Goal: Information Seeking & Learning: Learn about a topic

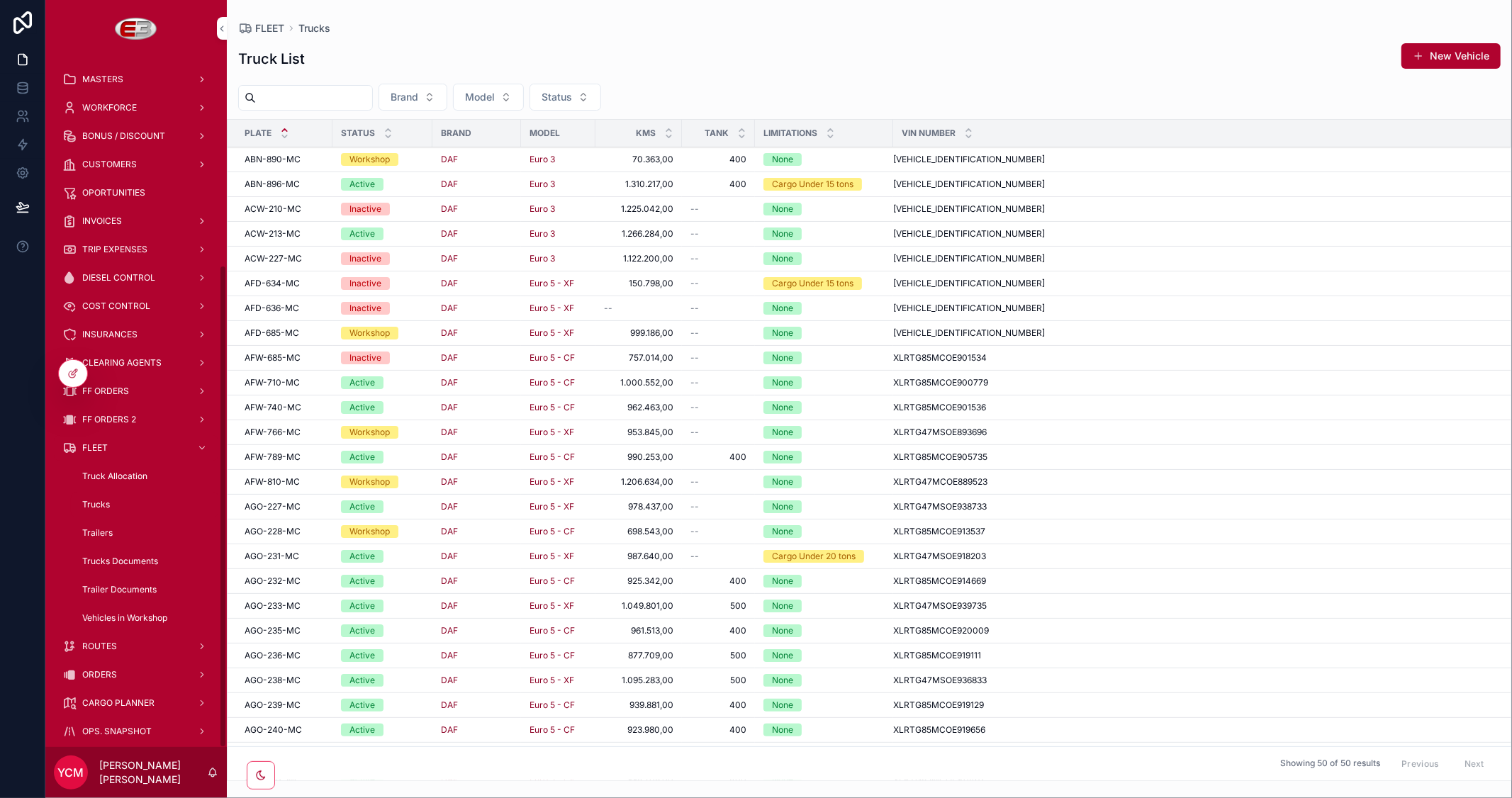
scroll to position [298, 0]
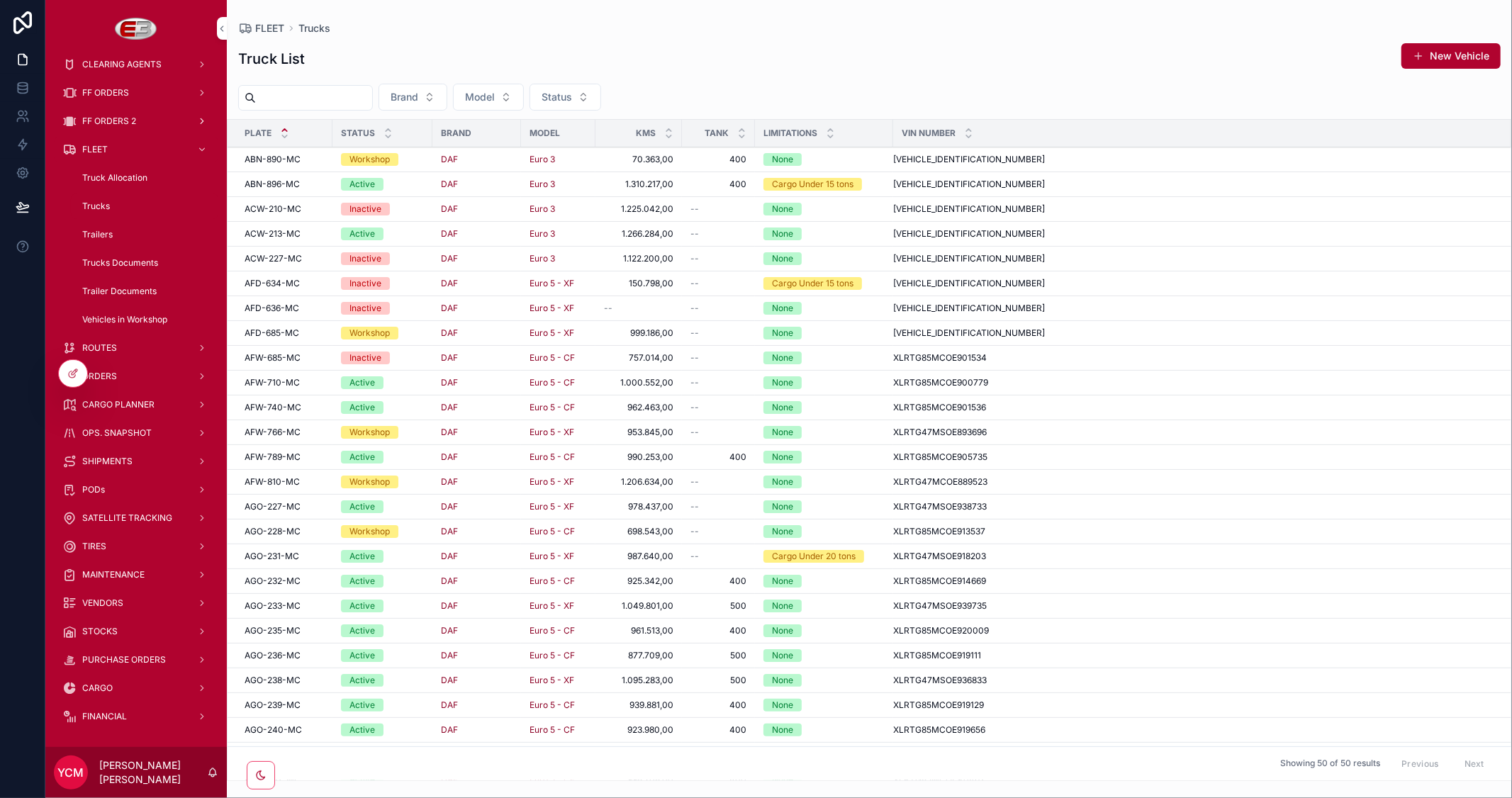
click at [111, 119] on span "FF ORDERS 2" at bounding box center [109, 121] width 54 height 11
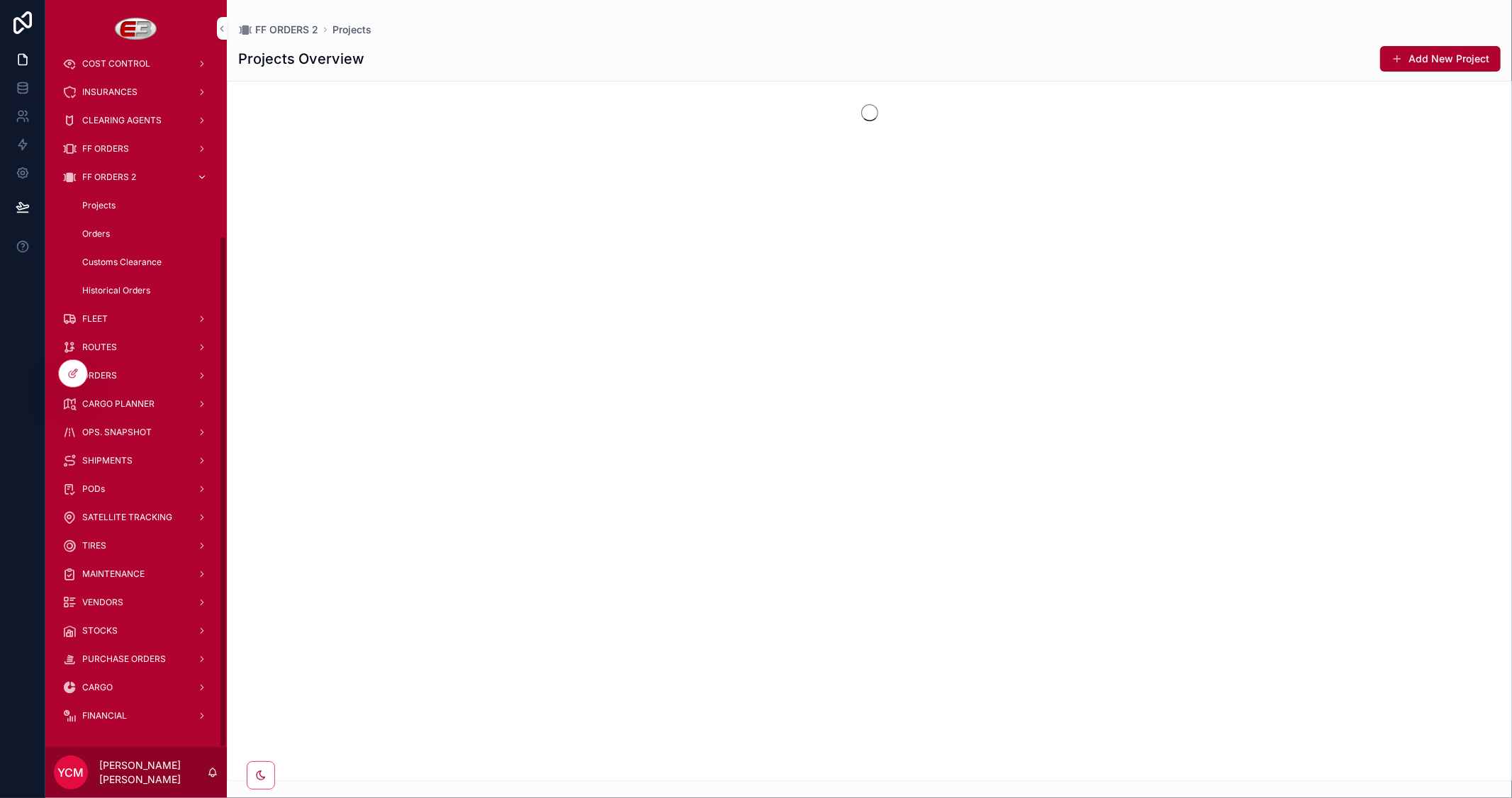
scroll to position [242, 0]
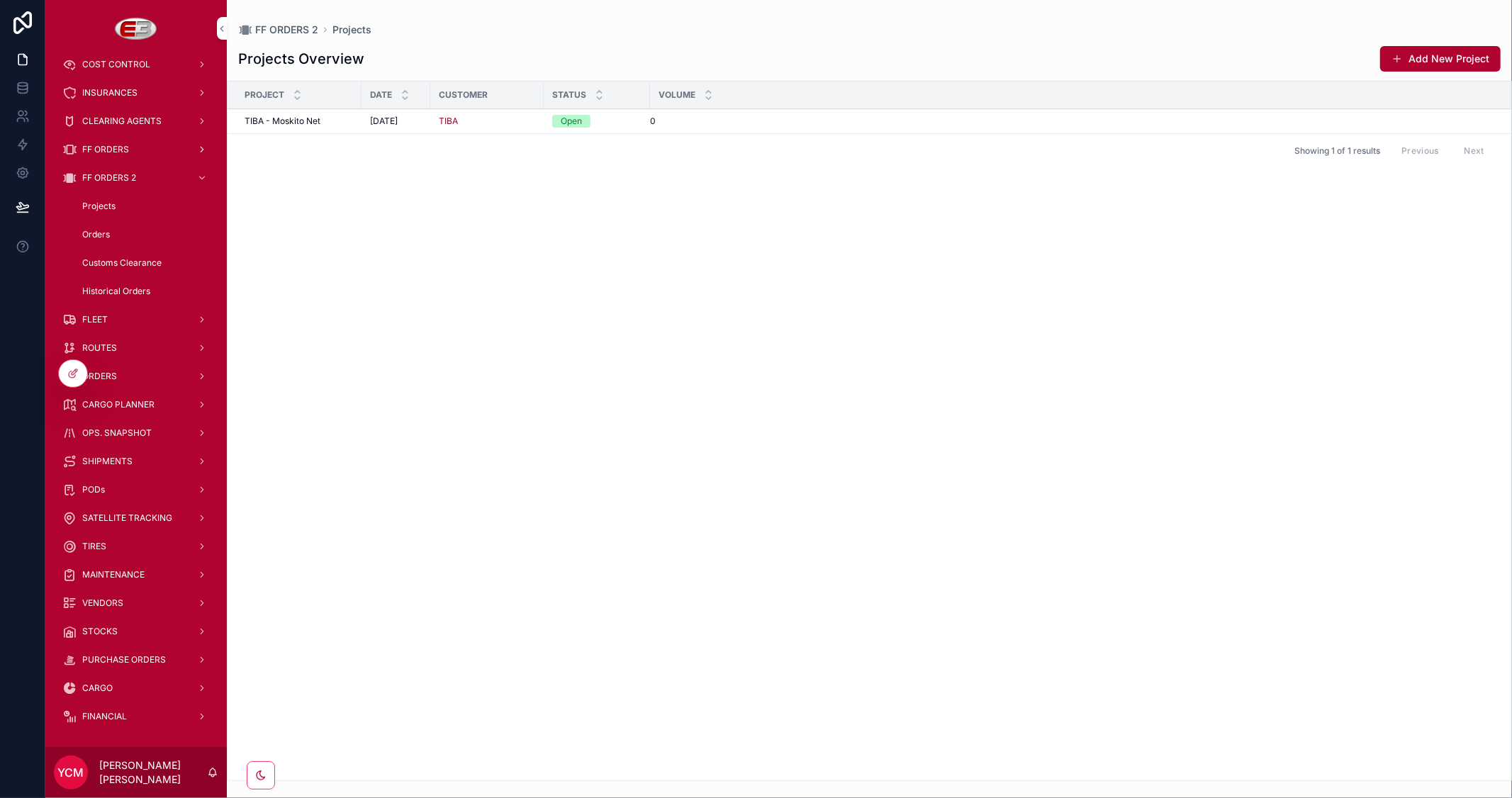
click at [105, 149] on span "FF ORDERS" at bounding box center [106, 149] width 47 height 11
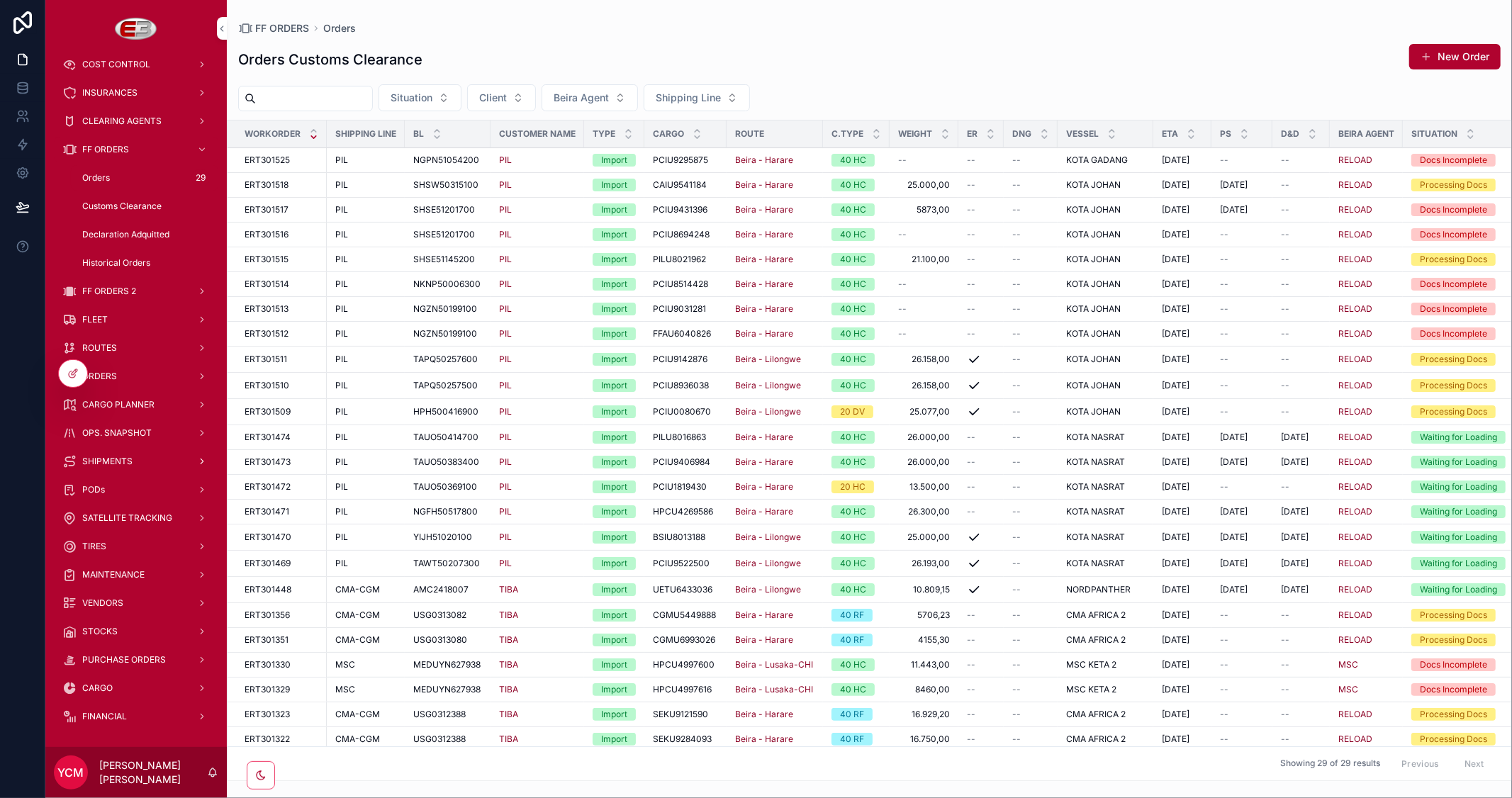
click at [119, 461] on span "SHIPMENTS" at bounding box center [108, 461] width 50 height 11
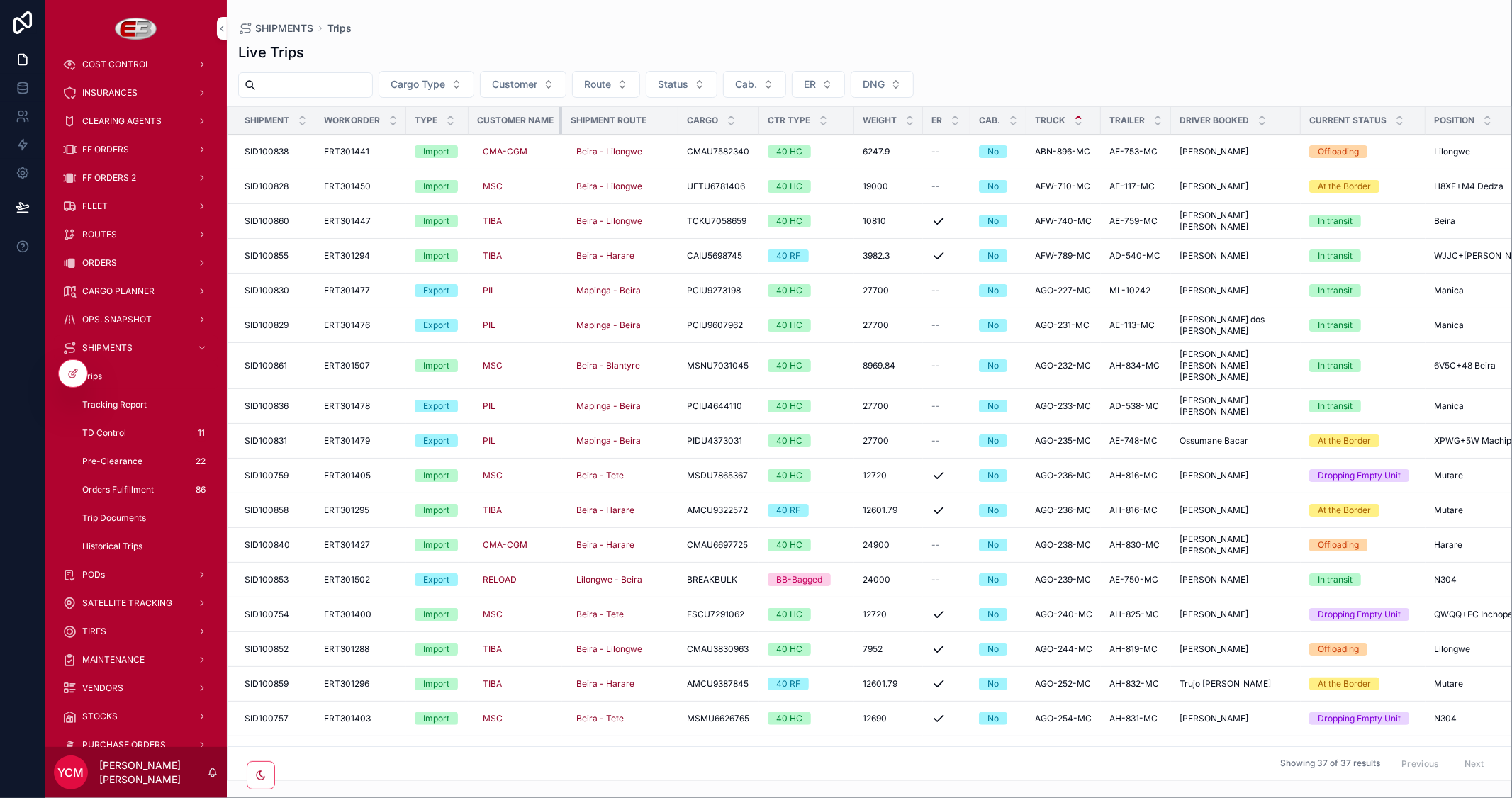
drag, startPoint x: 579, startPoint y: 125, endPoint x: 553, endPoint y: 127, distance: 26.1
click at [553, 127] on th "Customer Name" at bounding box center [515, 121] width 94 height 28
drag, startPoint x: 405, startPoint y: 122, endPoint x: 369, endPoint y: 121, distance: 36.0
click at [369, 121] on th "Workorder" at bounding box center [360, 121] width 91 height 28
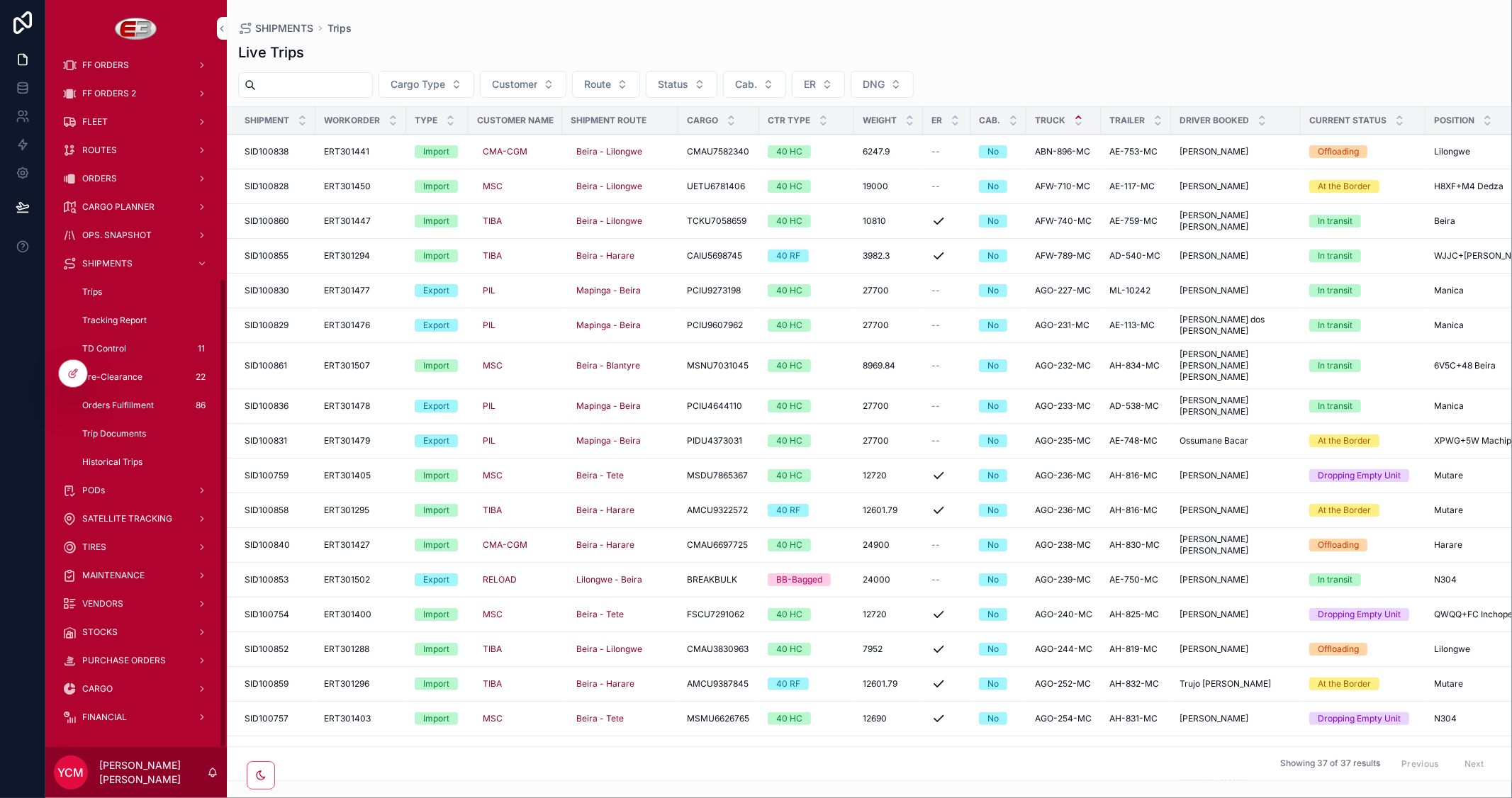
scroll to position [327, 0]
click at [136, 231] on span "OPS. SNAPSHOT" at bounding box center [117, 234] width 69 height 11
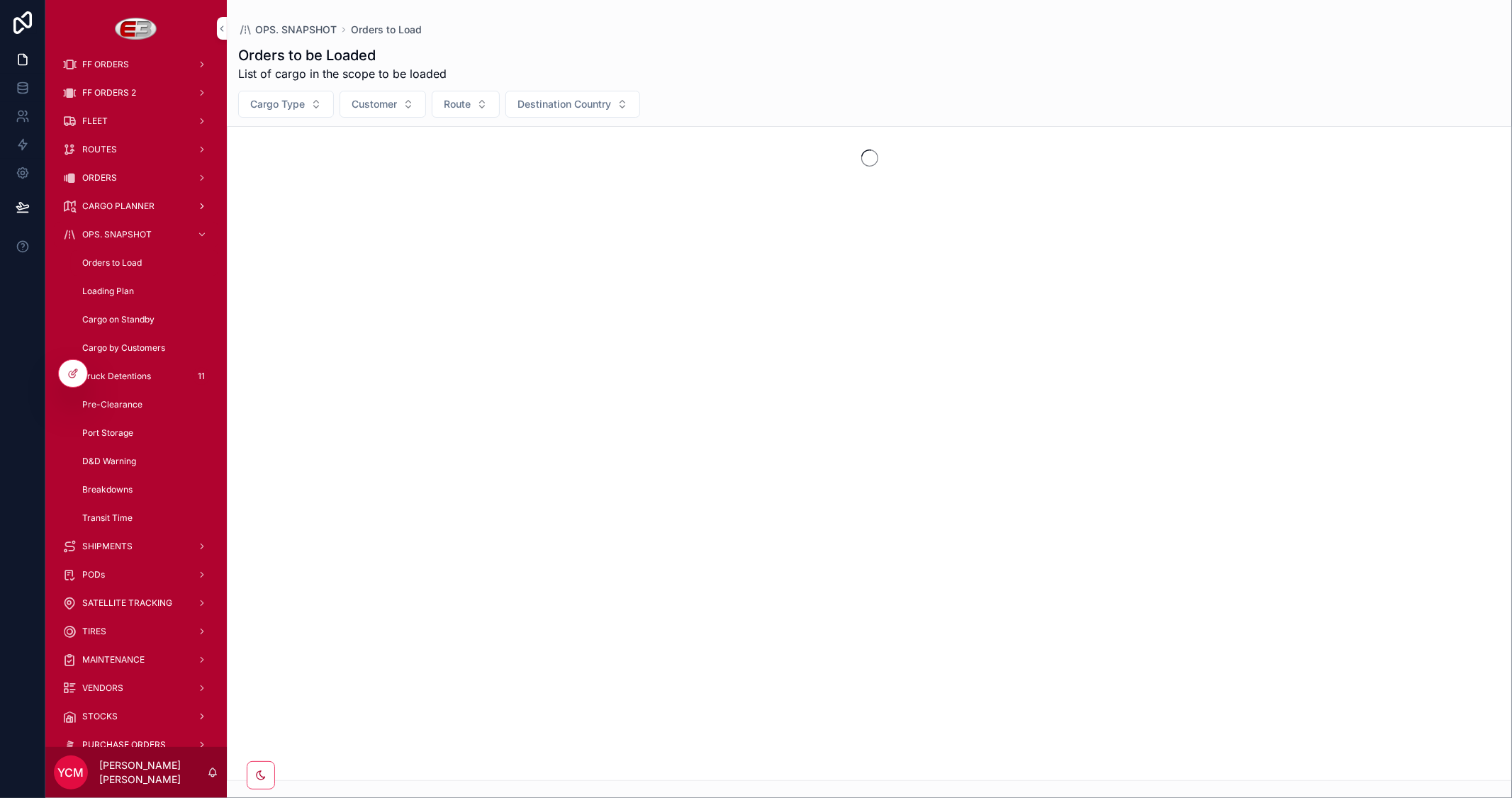
click at [122, 204] on span "CARGO PLANNER" at bounding box center [119, 206] width 72 height 11
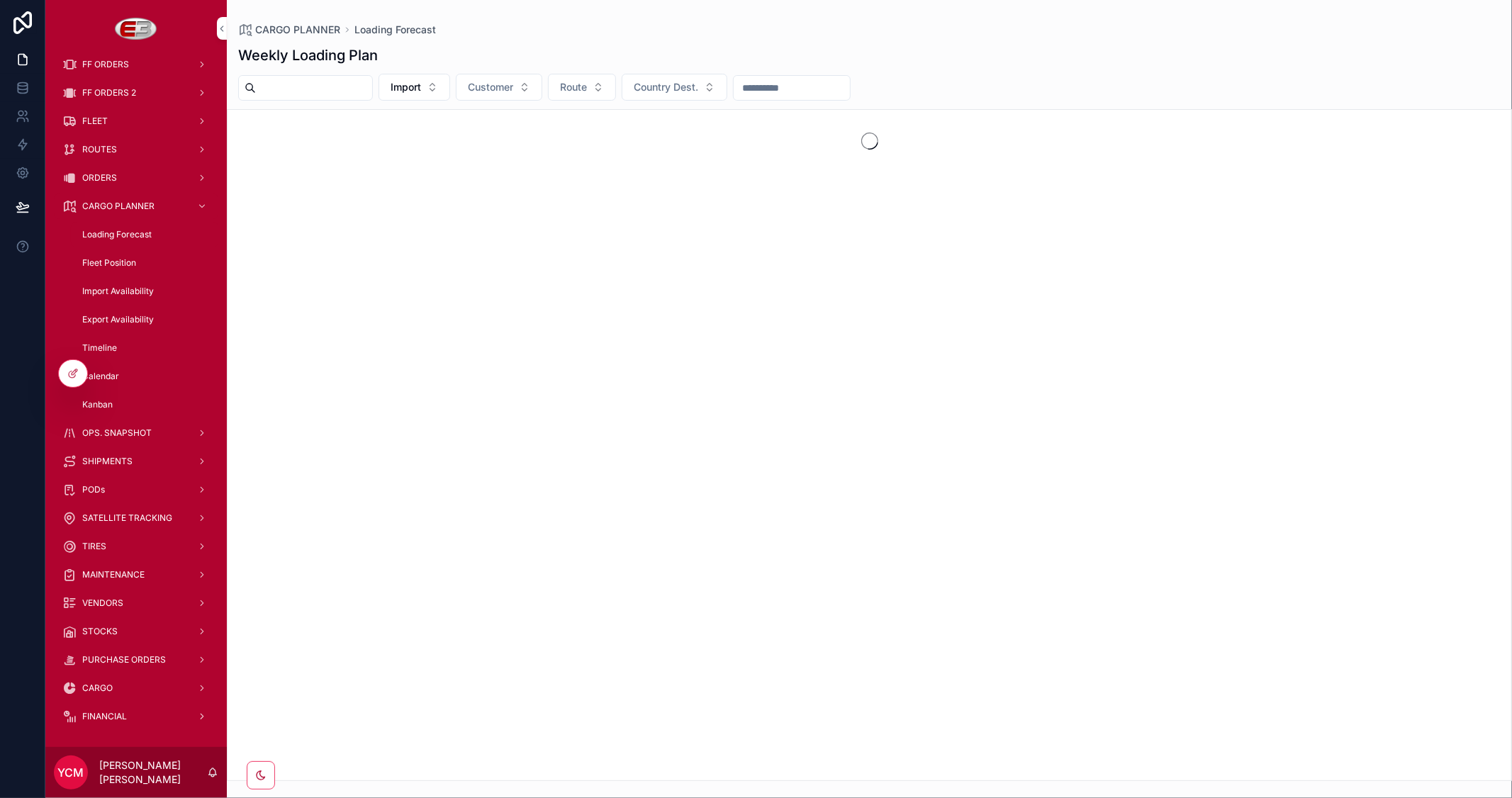
click at [108, 347] on span "Timeline" at bounding box center [99, 348] width 35 height 11
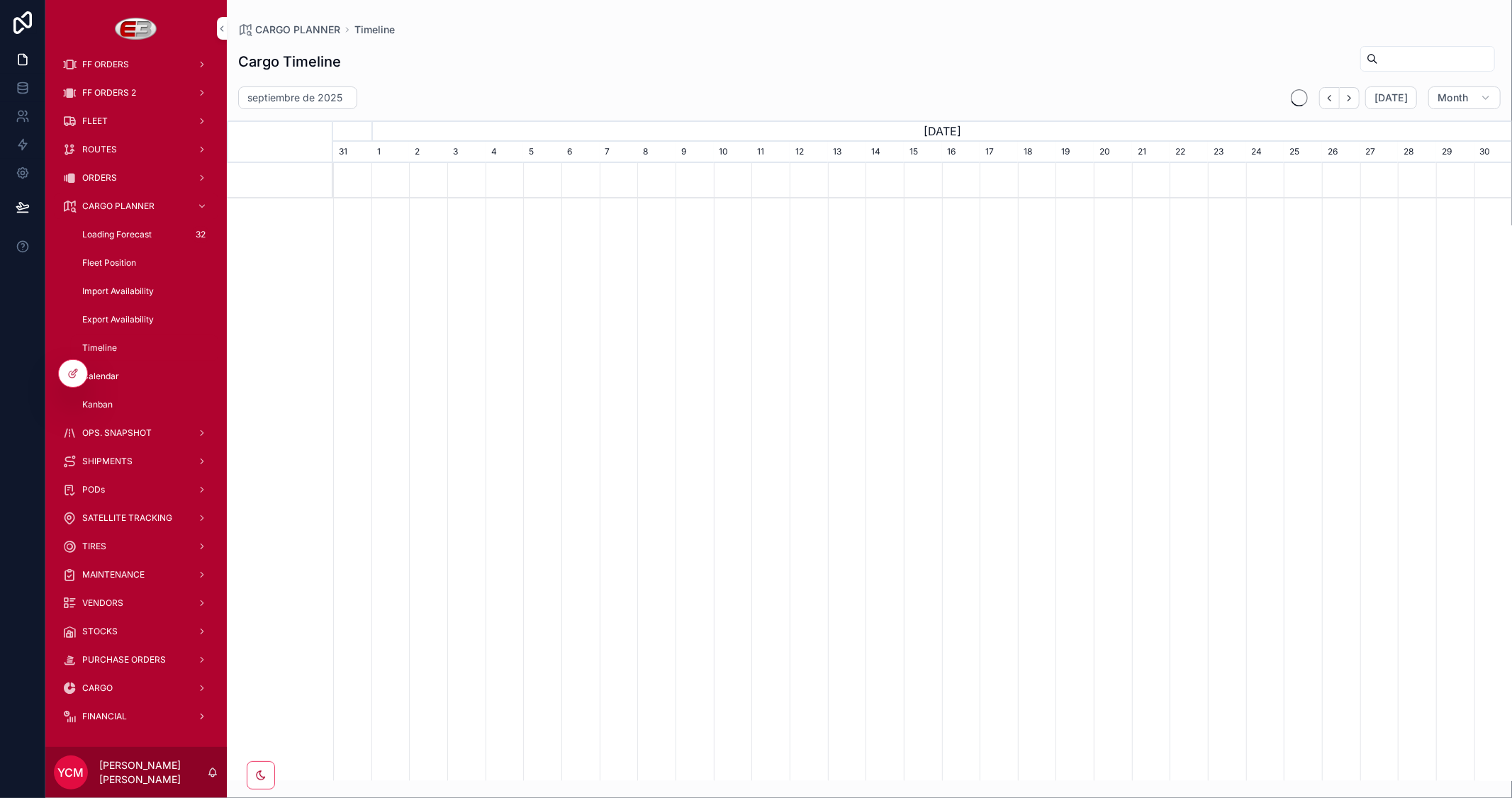
scroll to position [0, 1179]
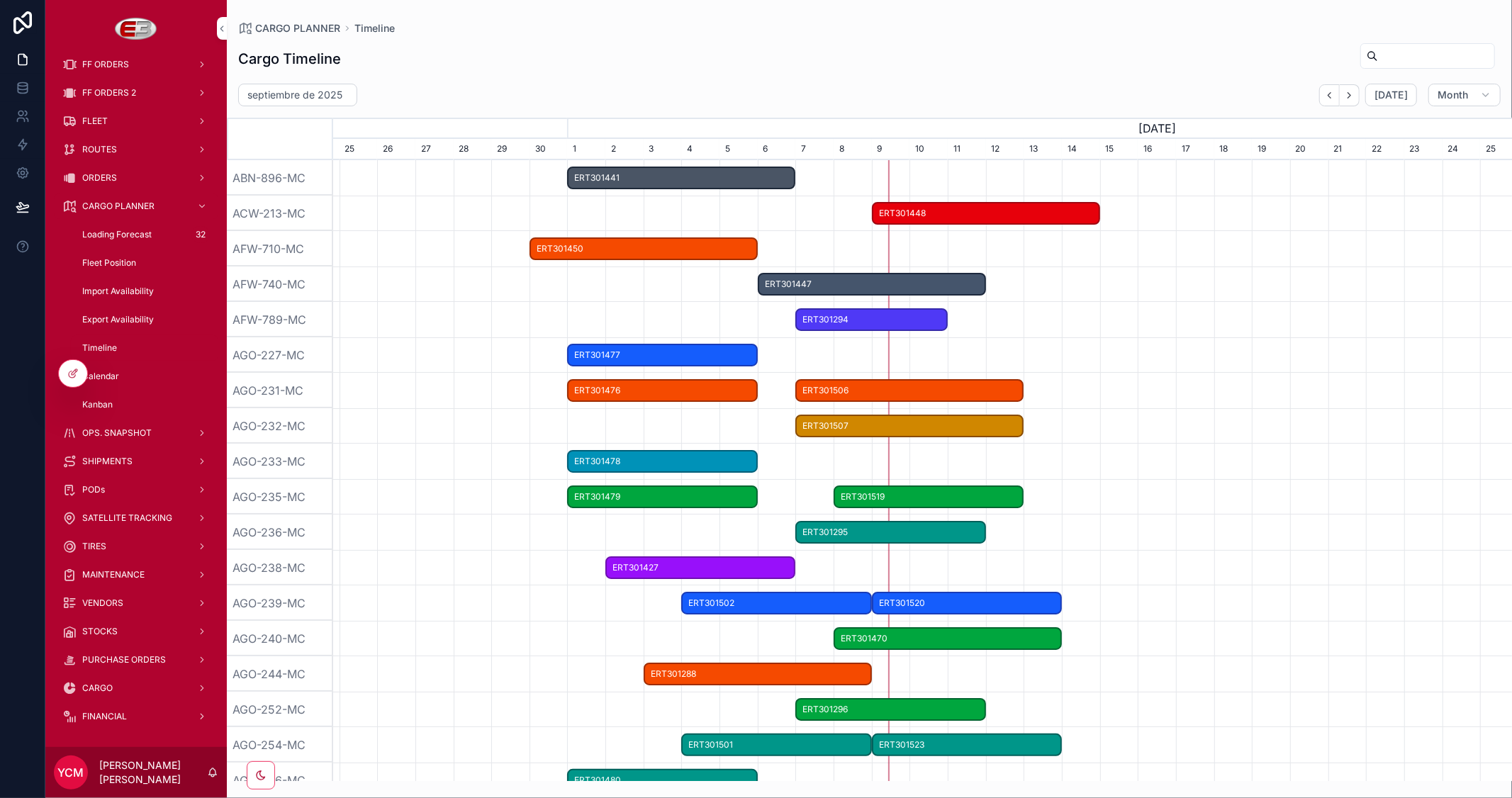
drag, startPoint x: 953, startPoint y: 385, endPoint x: 1187, endPoint y: 365, distance: 234.9
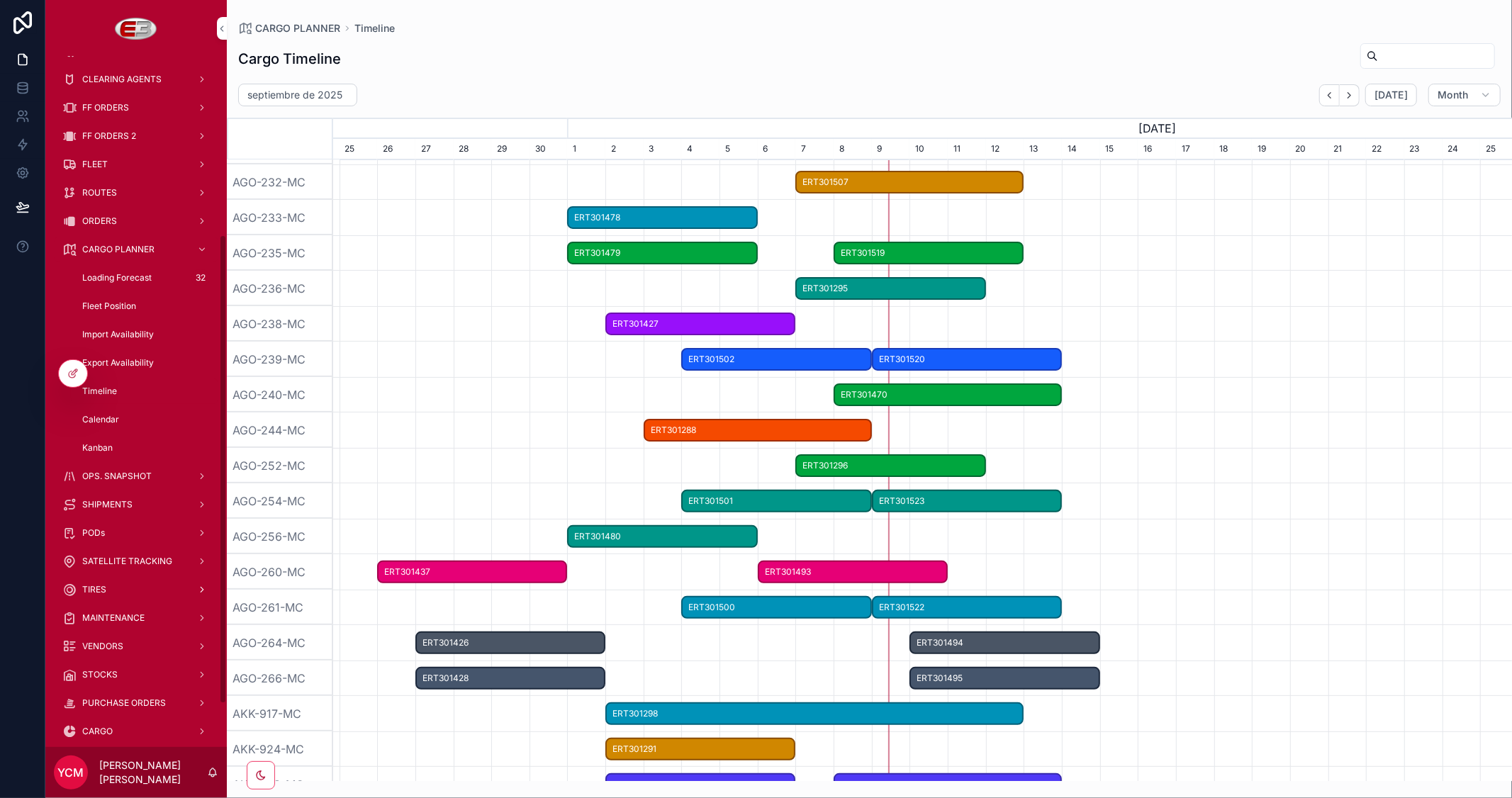
scroll to position [327, 0]
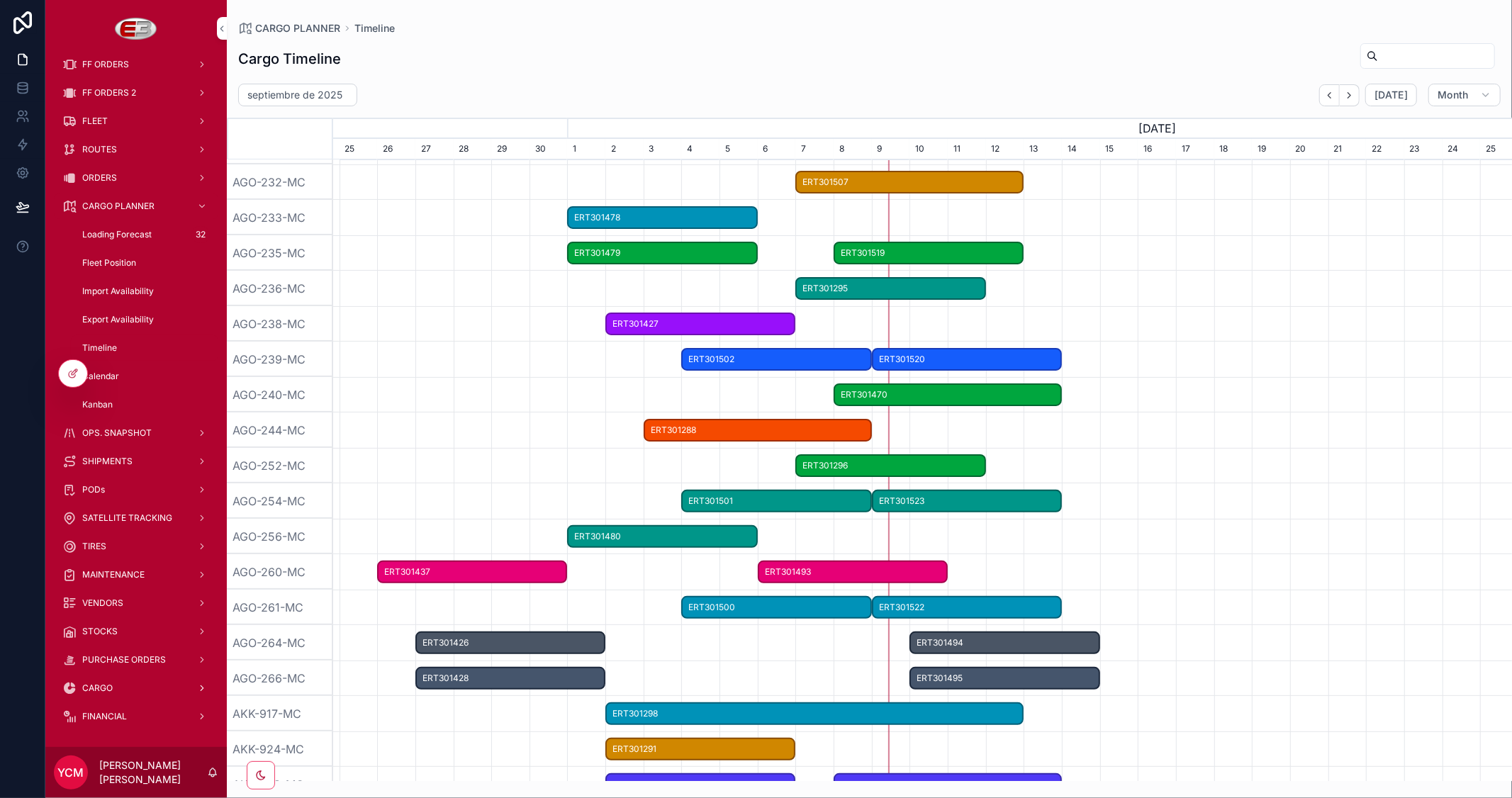
click at [103, 683] on span "CARGO" at bounding box center [97, 688] width 30 height 11
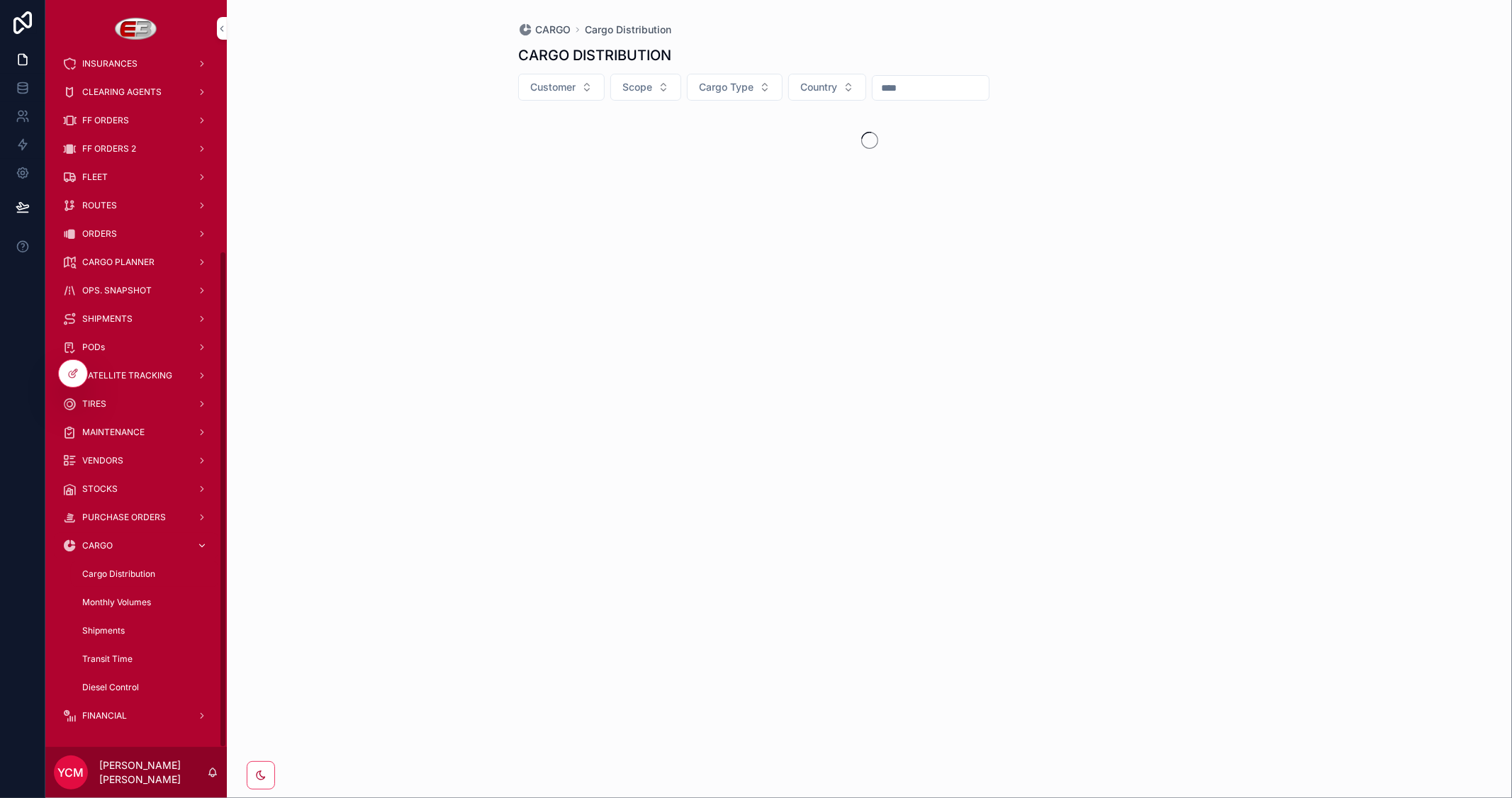
scroll to position [270, 0]
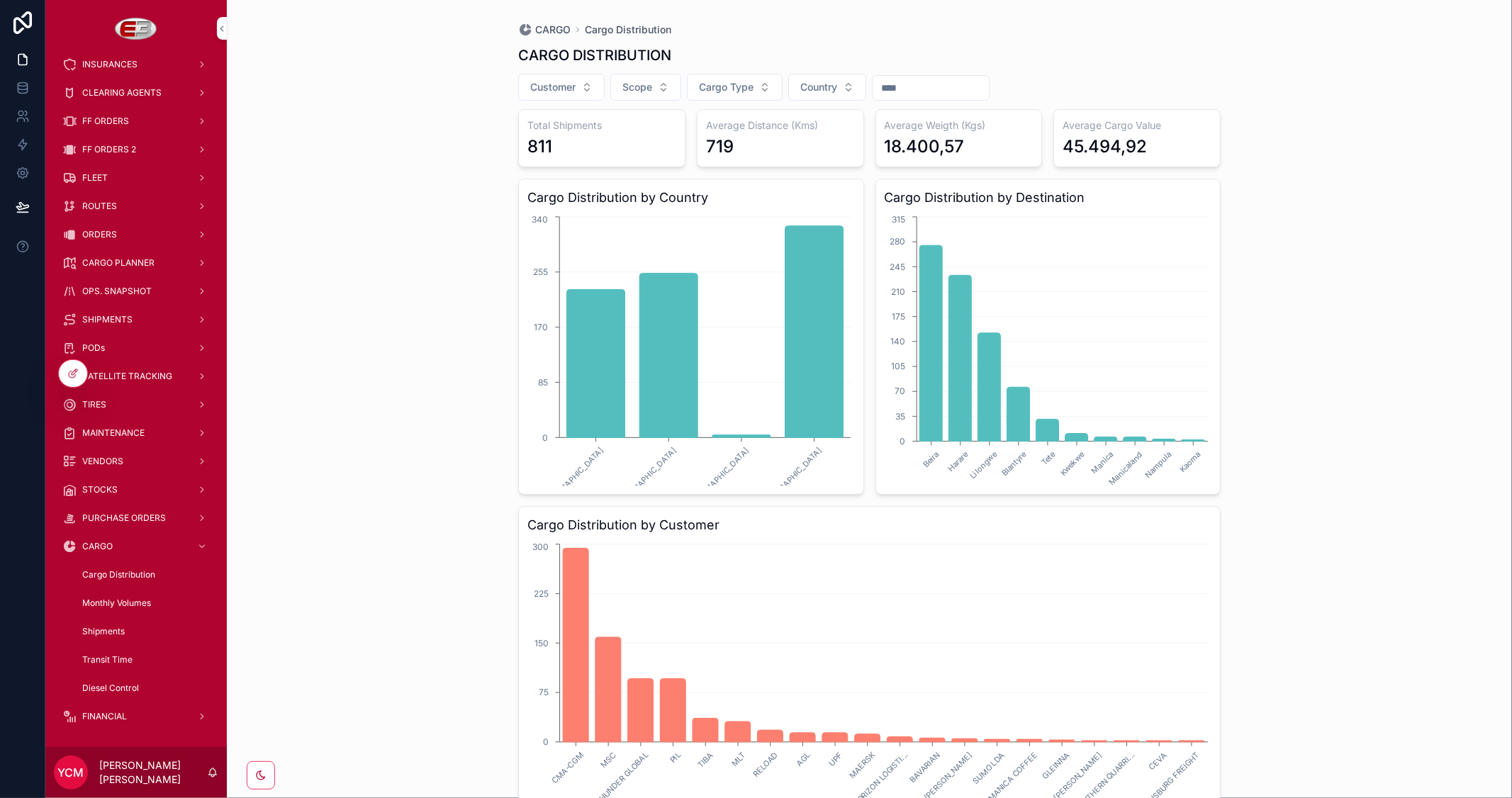
click at [127, 601] on span "Monthly Volumes" at bounding box center [116, 603] width 69 height 11
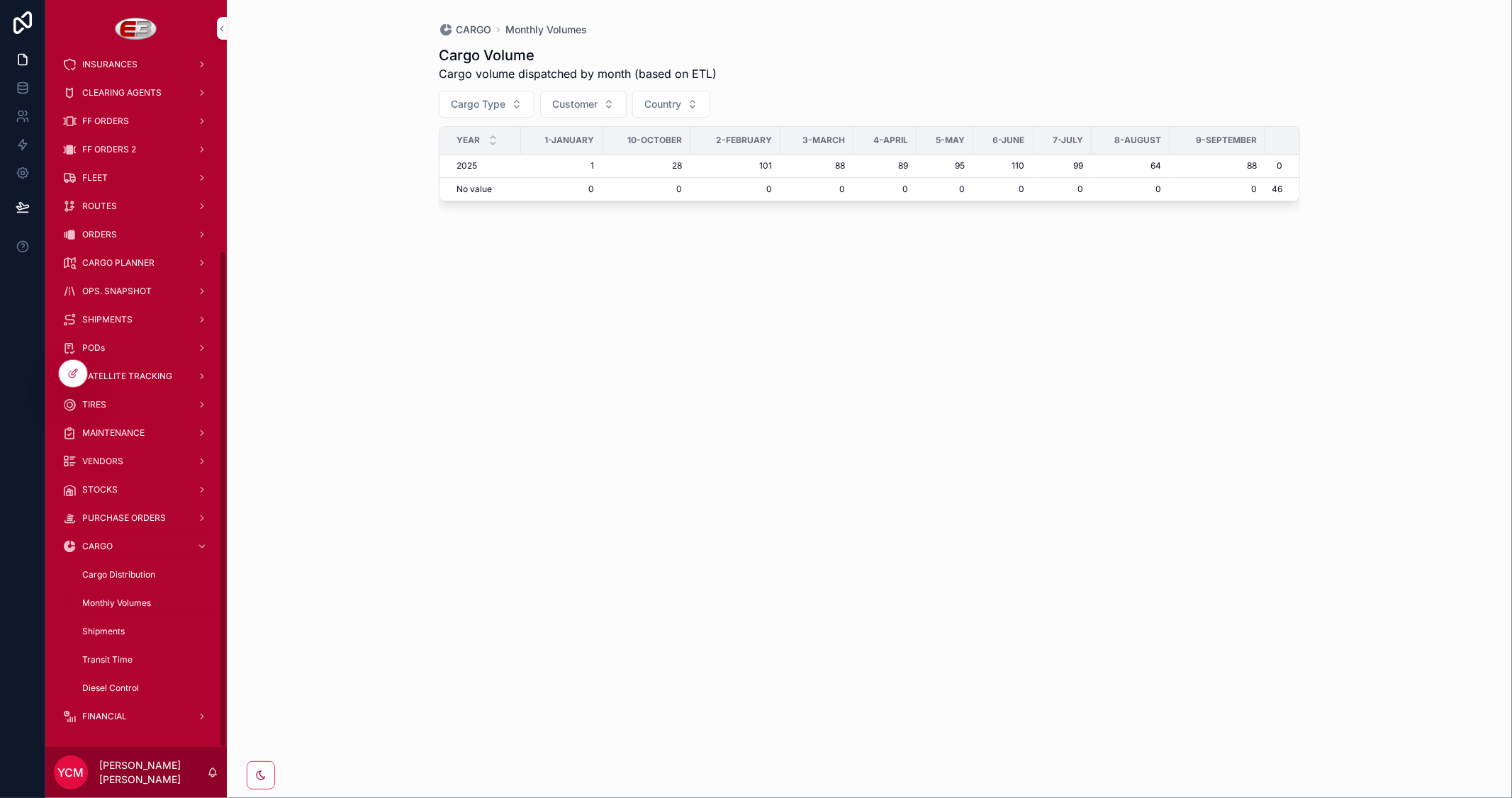
click at [111, 629] on span "Shipments" at bounding box center [104, 631] width 43 height 11
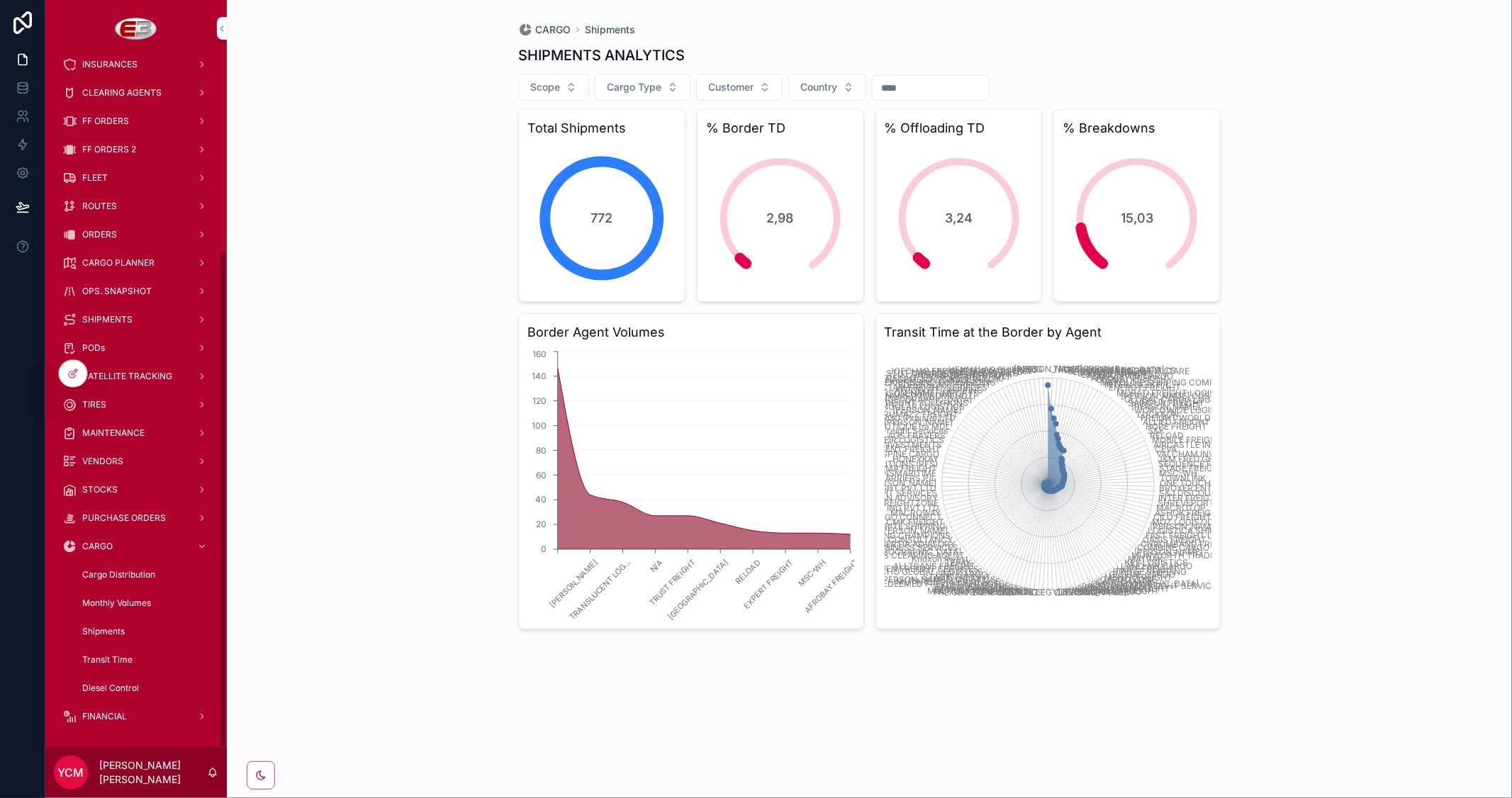
click at [115, 657] on span "Transit Time" at bounding box center [108, 659] width 50 height 11
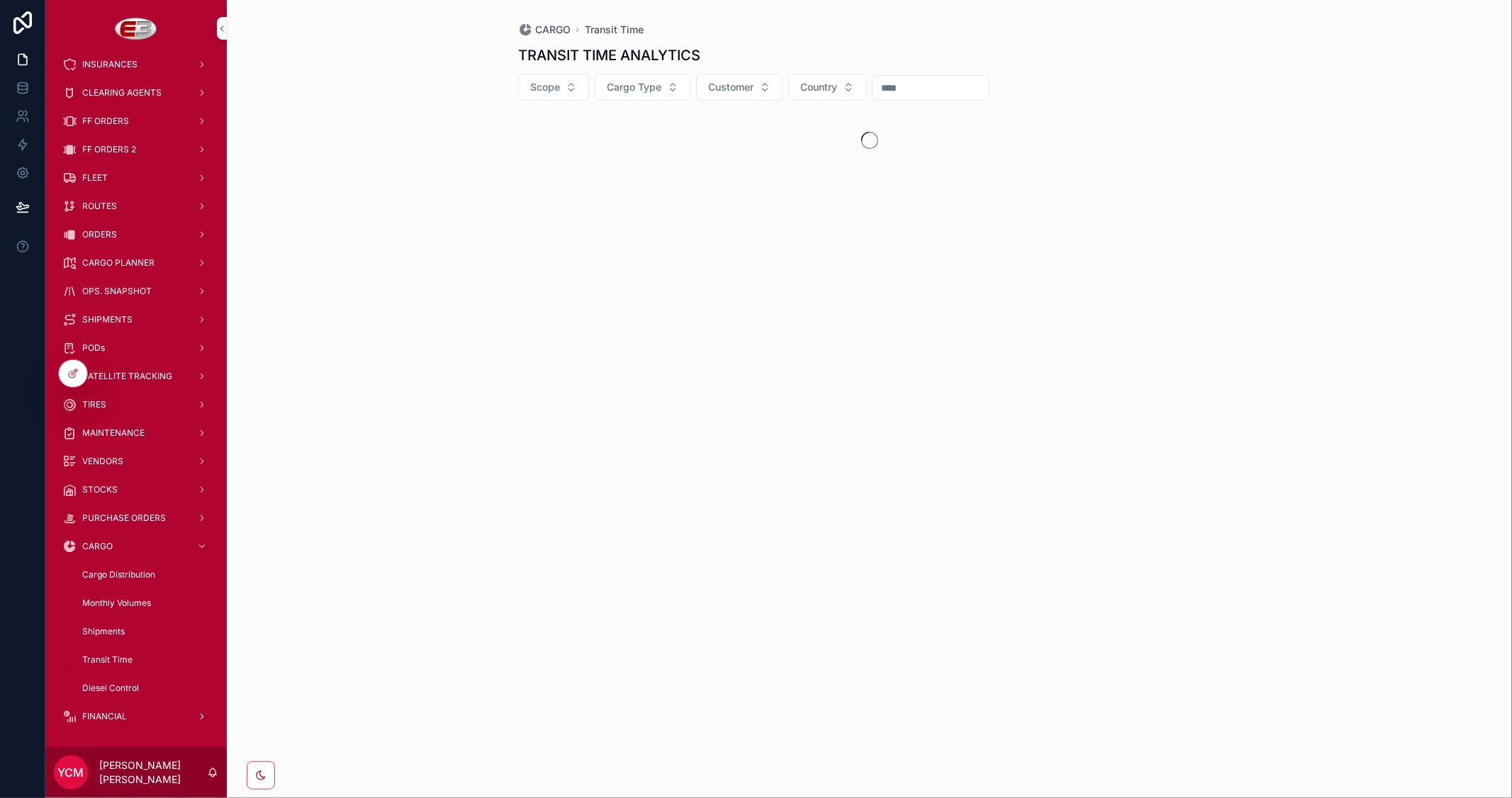
click at [106, 715] on span "FINANCIAL" at bounding box center [105, 716] width 45 height 11
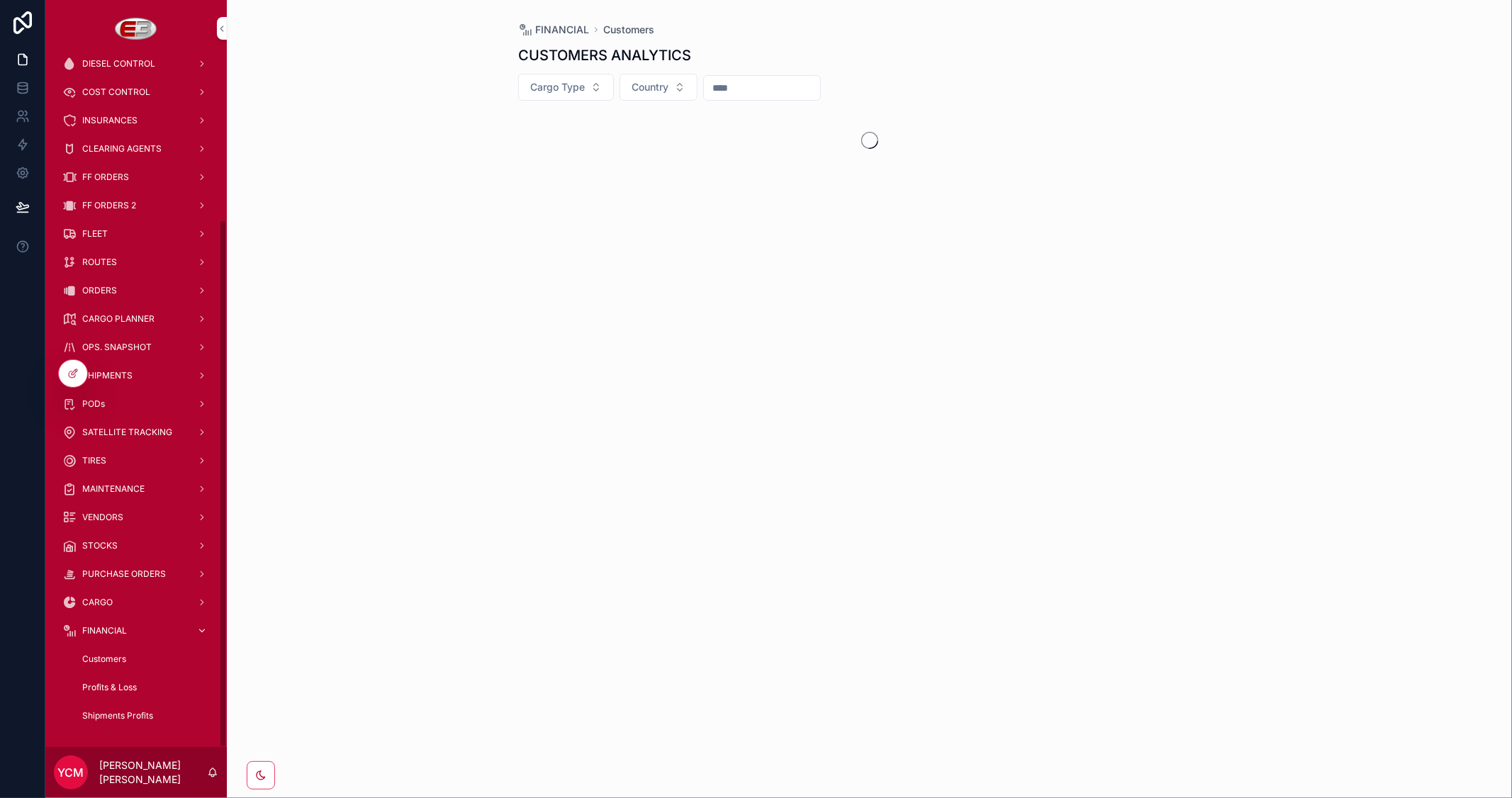
scroll to position [214, 0]
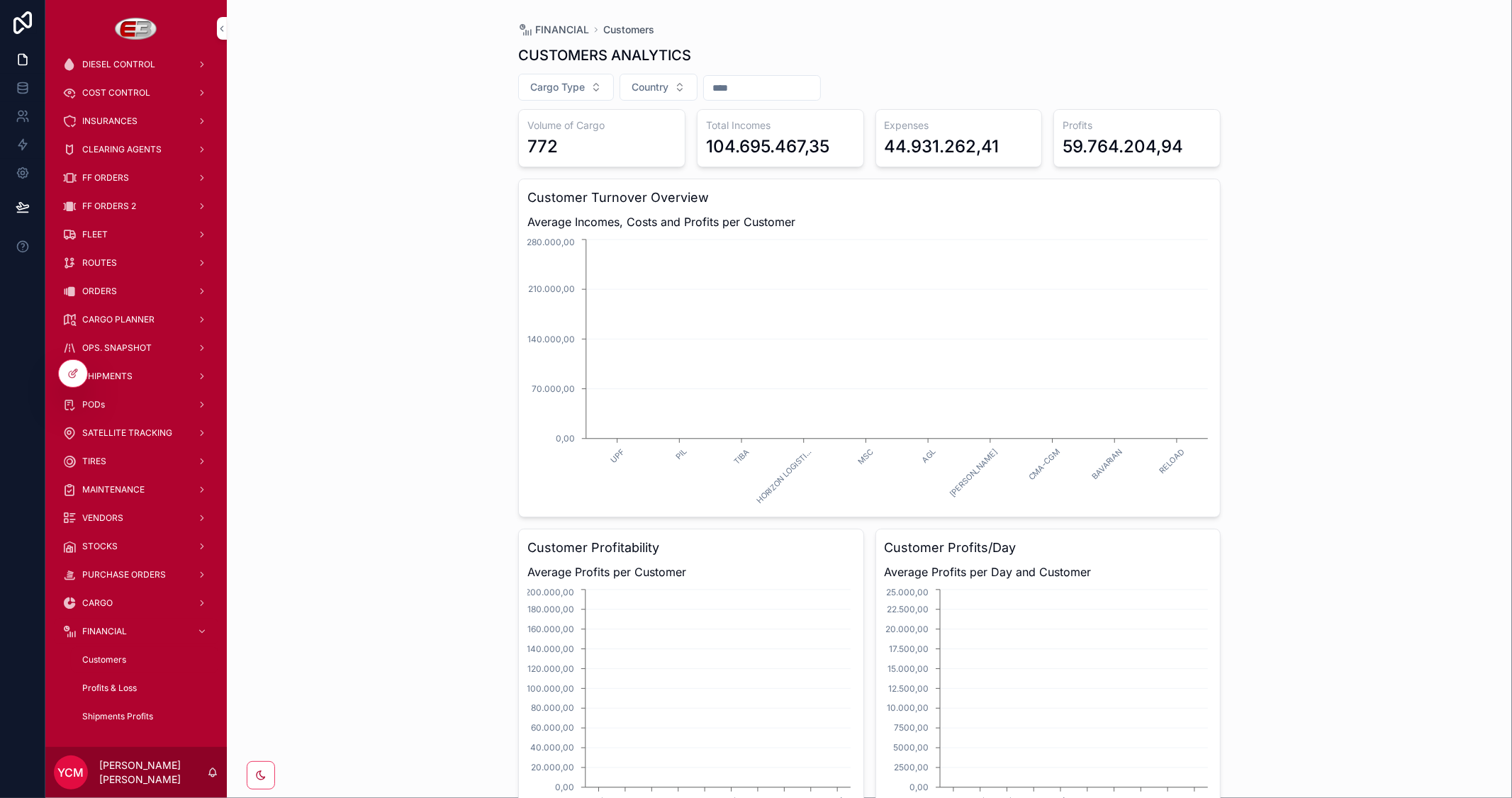
click at [115, 655] on span "Customers" at bounding box center [105, 659] width 44 height 11
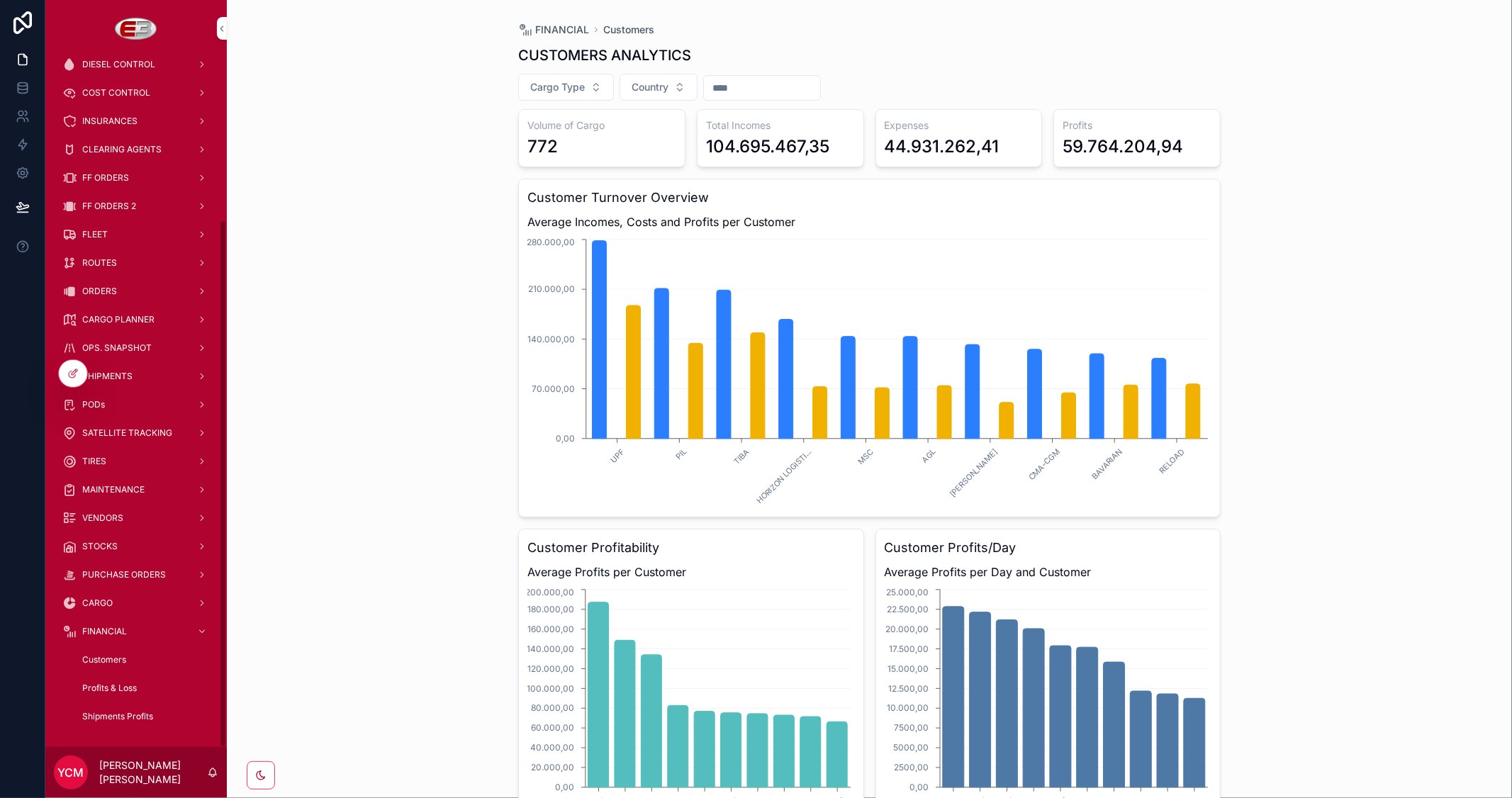
click at [130, 686] on span "Profits & Loss" at bounding box center [110, 688] width 55 height 11
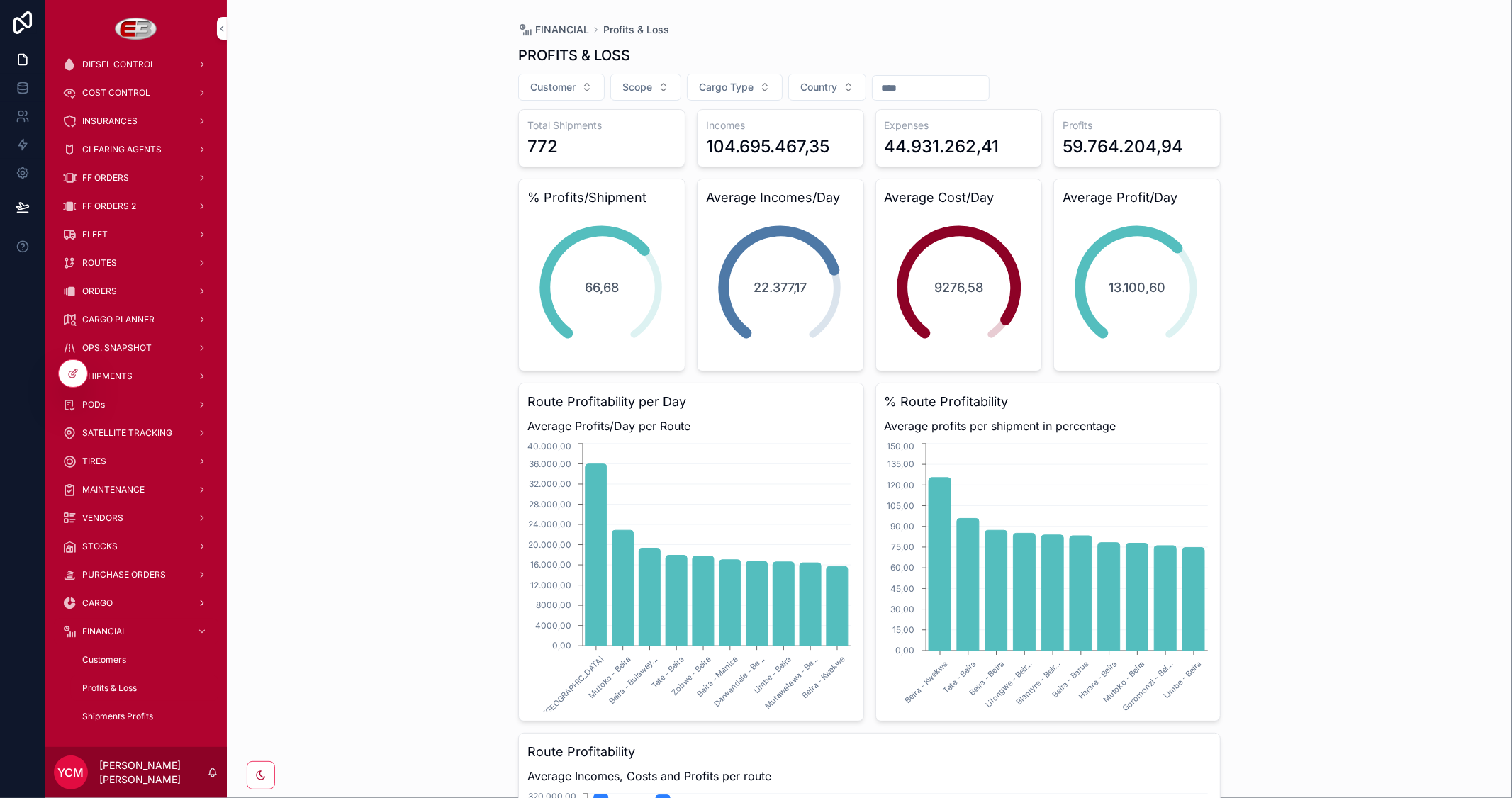
click at [101, 603] on span "CARGO" at bounding box center [97, 603] width 30 height 11
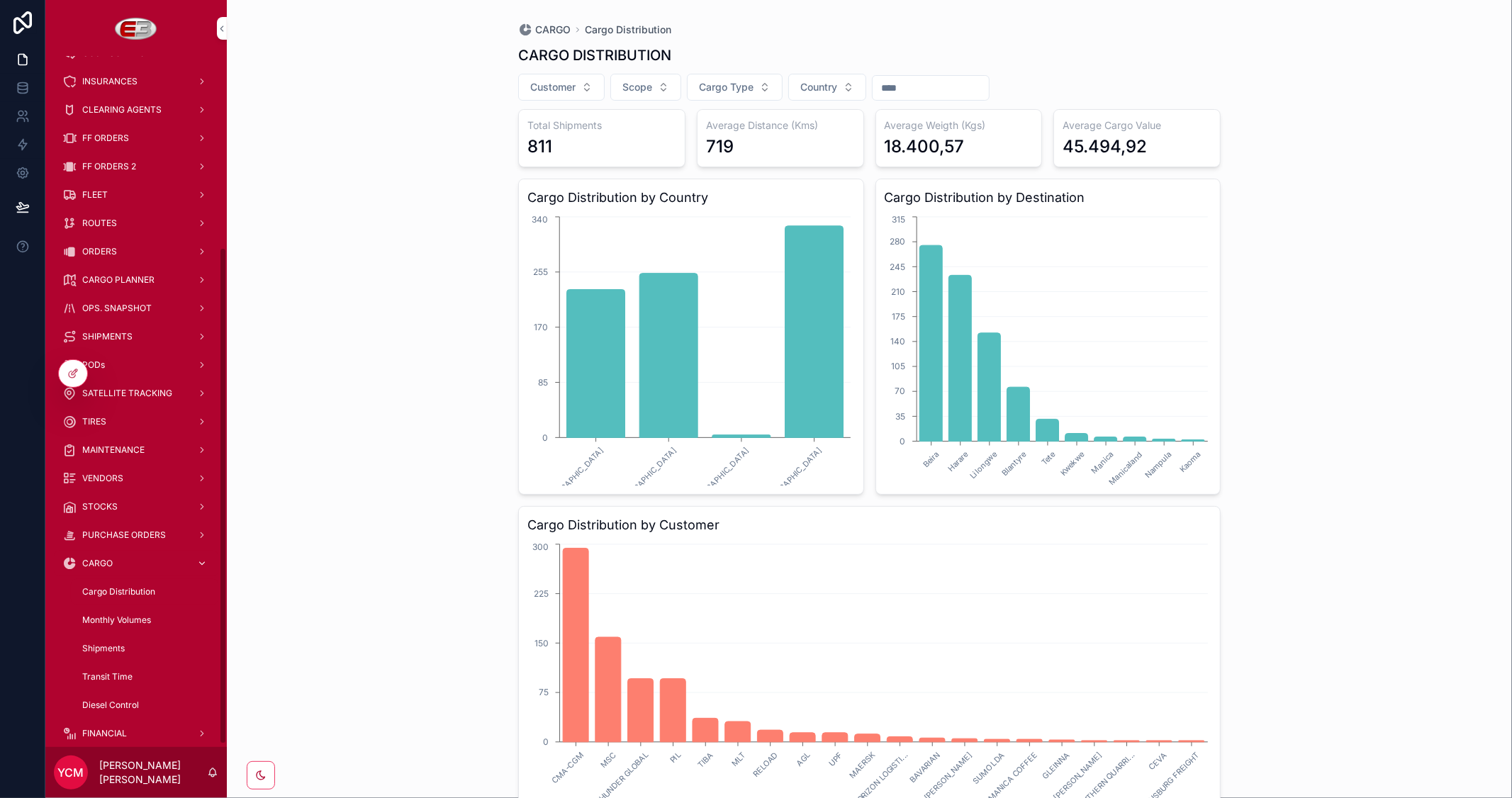
scroll to position [270, 0]
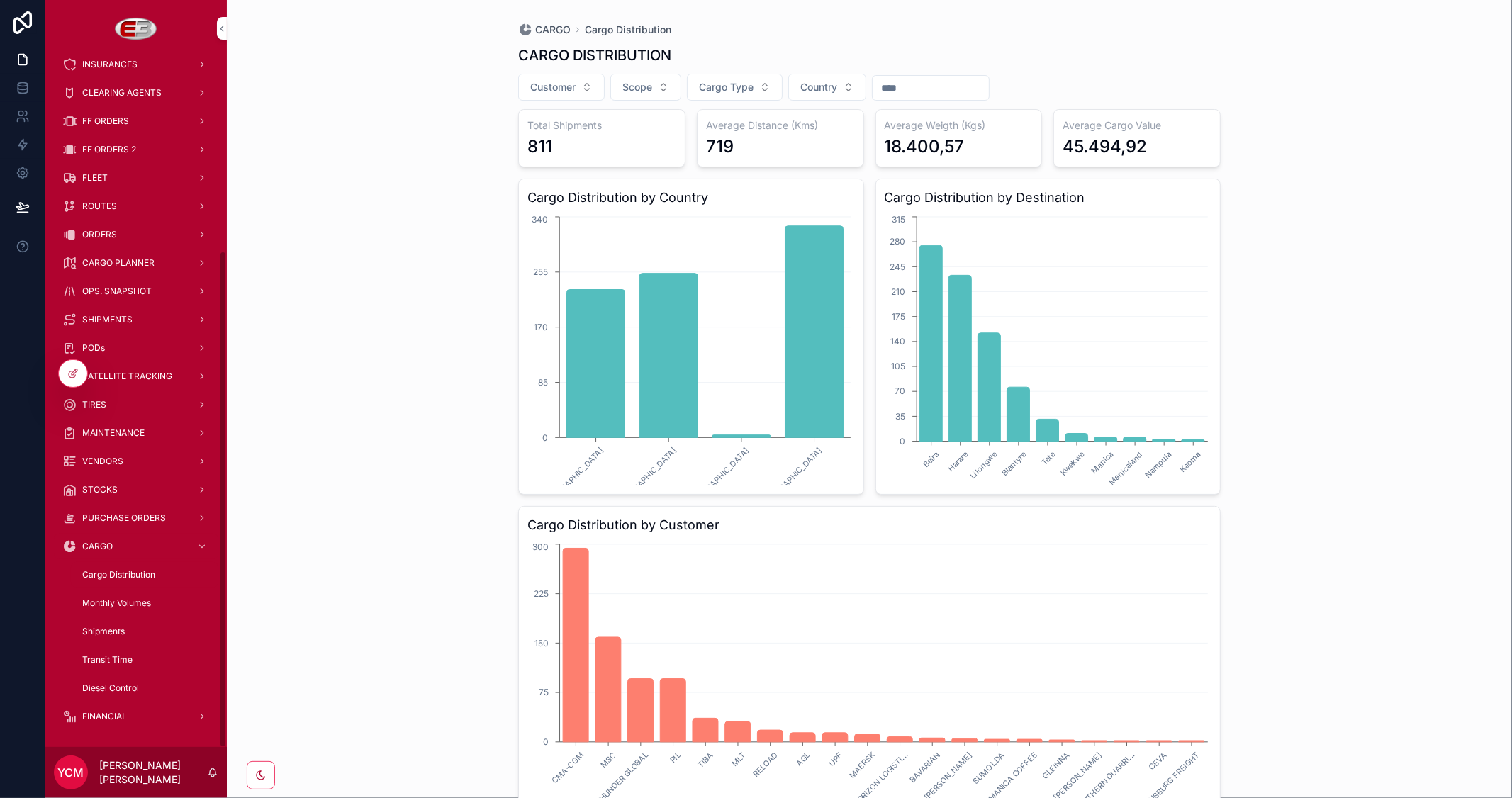
click at [116, 599] on span "Monthly Volumes" at bounding box center [116, 603] width 69 height 11
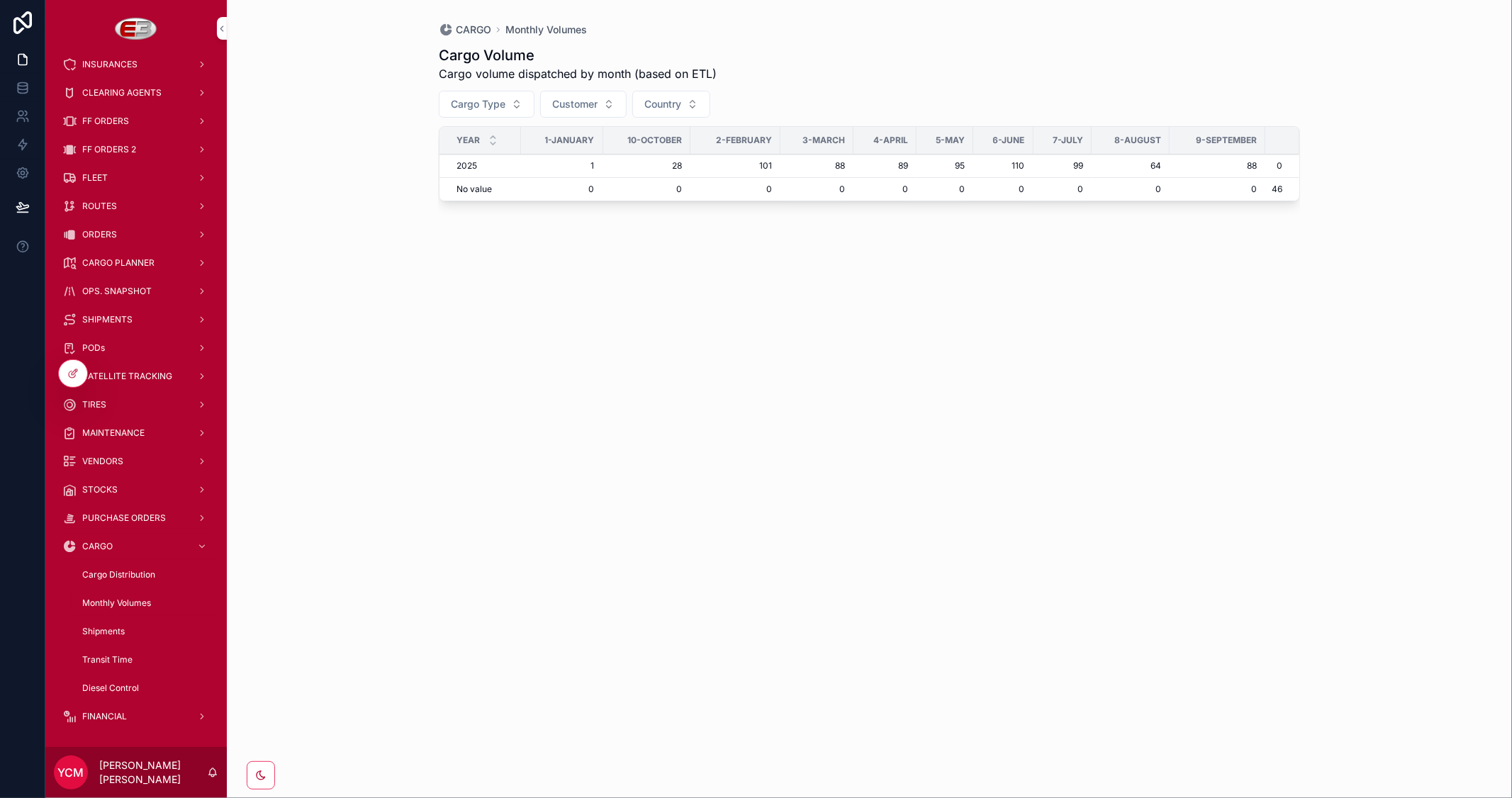
click at [98, 631] on span "Shipments" at bounding box center [104, 631] width 43 height 11
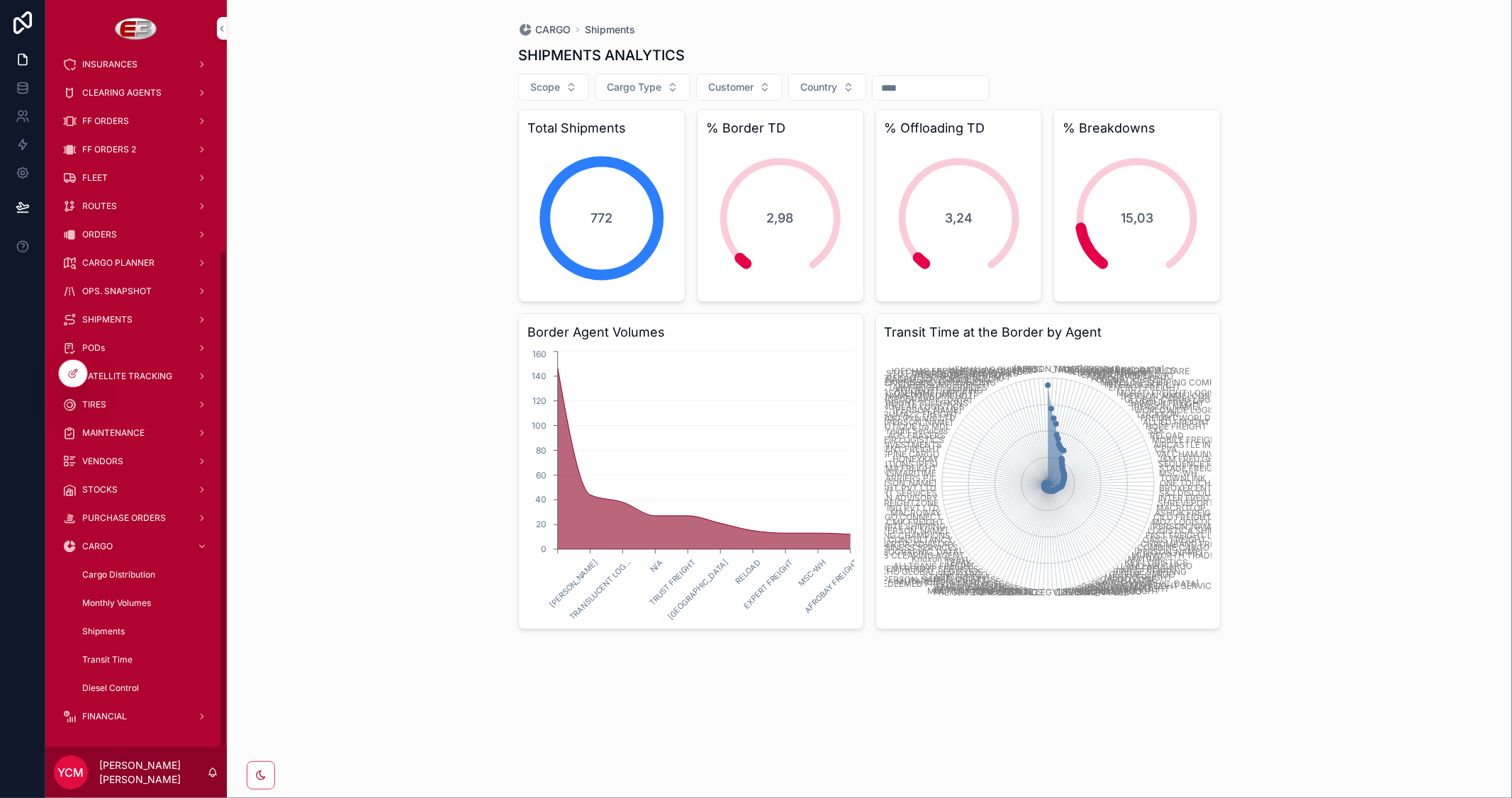
click at [110, 653] on div "Transit Time" at bounding box center [144, 659] width 130 height 23
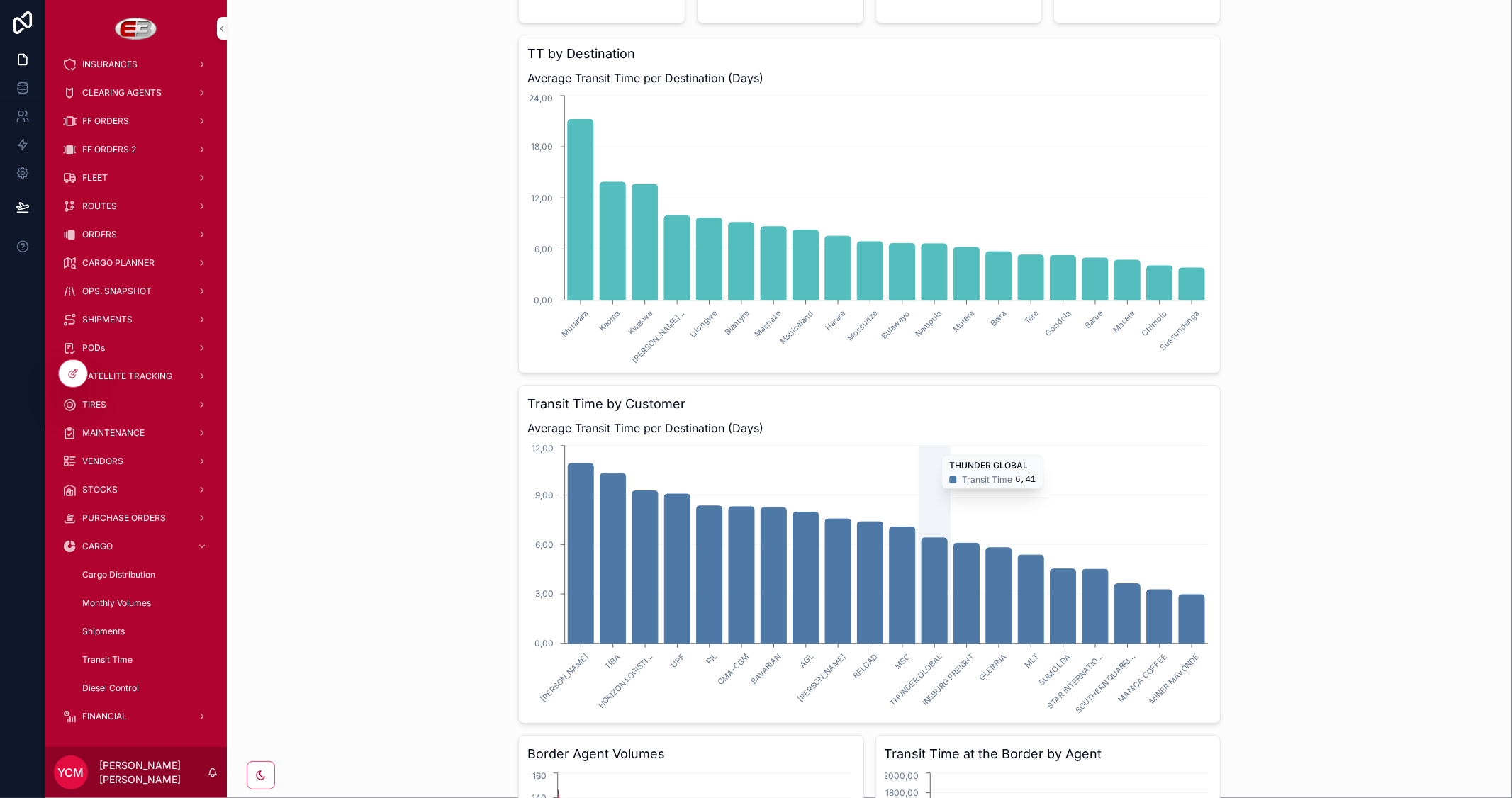
scroll to position [577, 0]
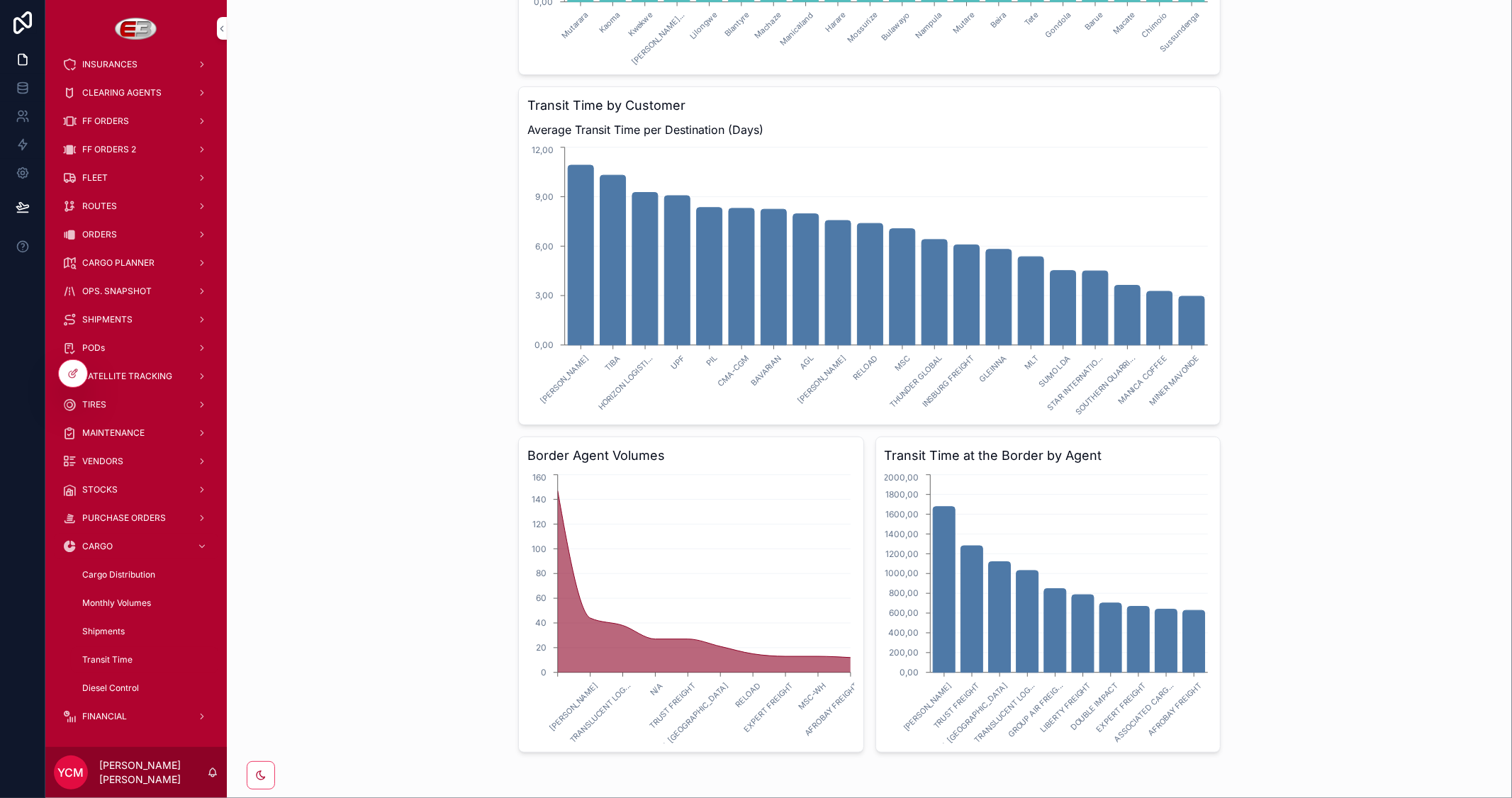
click at [105, 571] on span "Cargo Distribution" at bounding box center [119, 575] width 73 height 11
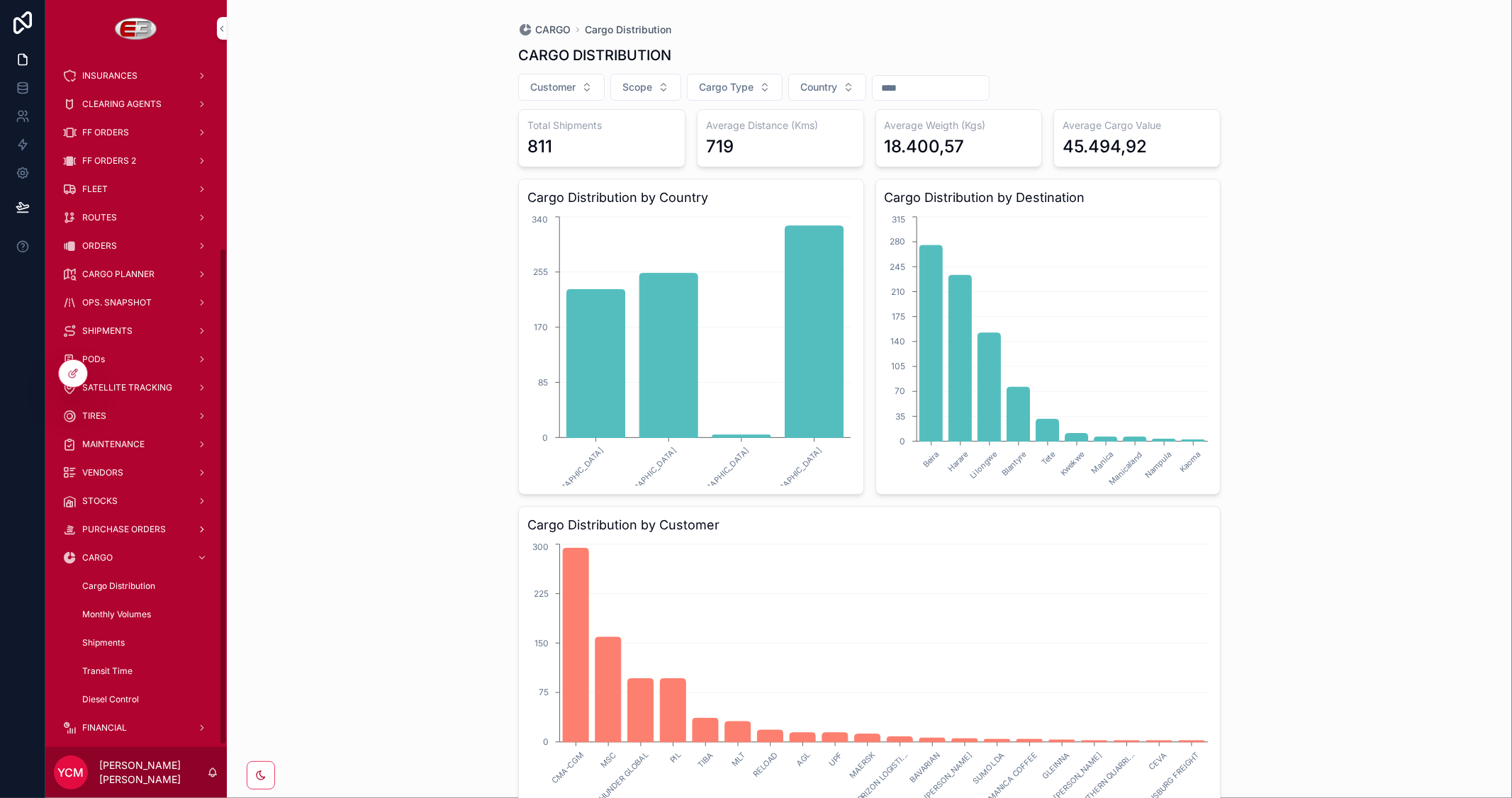
scroll to position [270, 0]
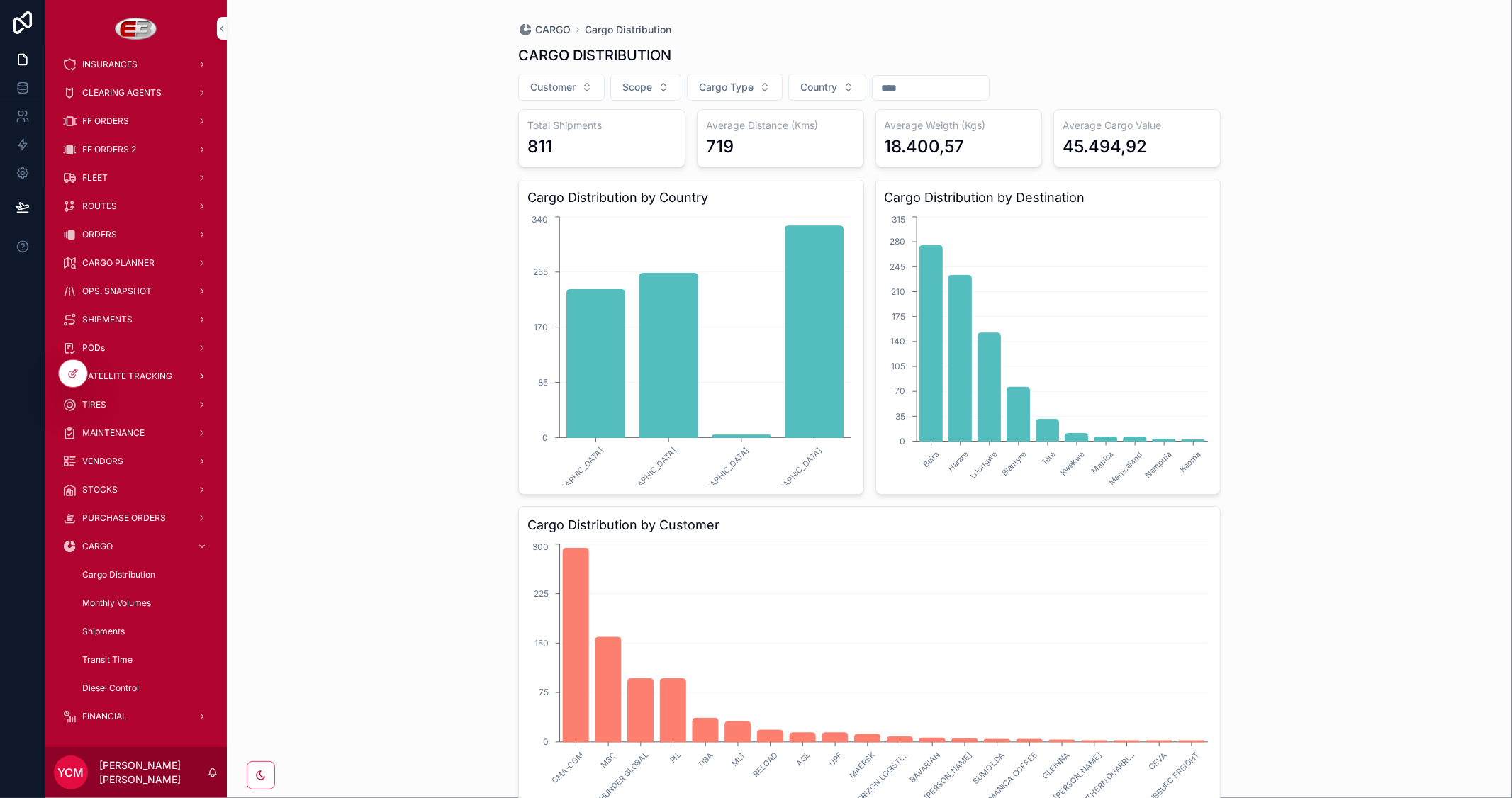
click at [124, 376] on span "SATELLITE TRACKING" at bounding box center [127, 376] width 90 height 11
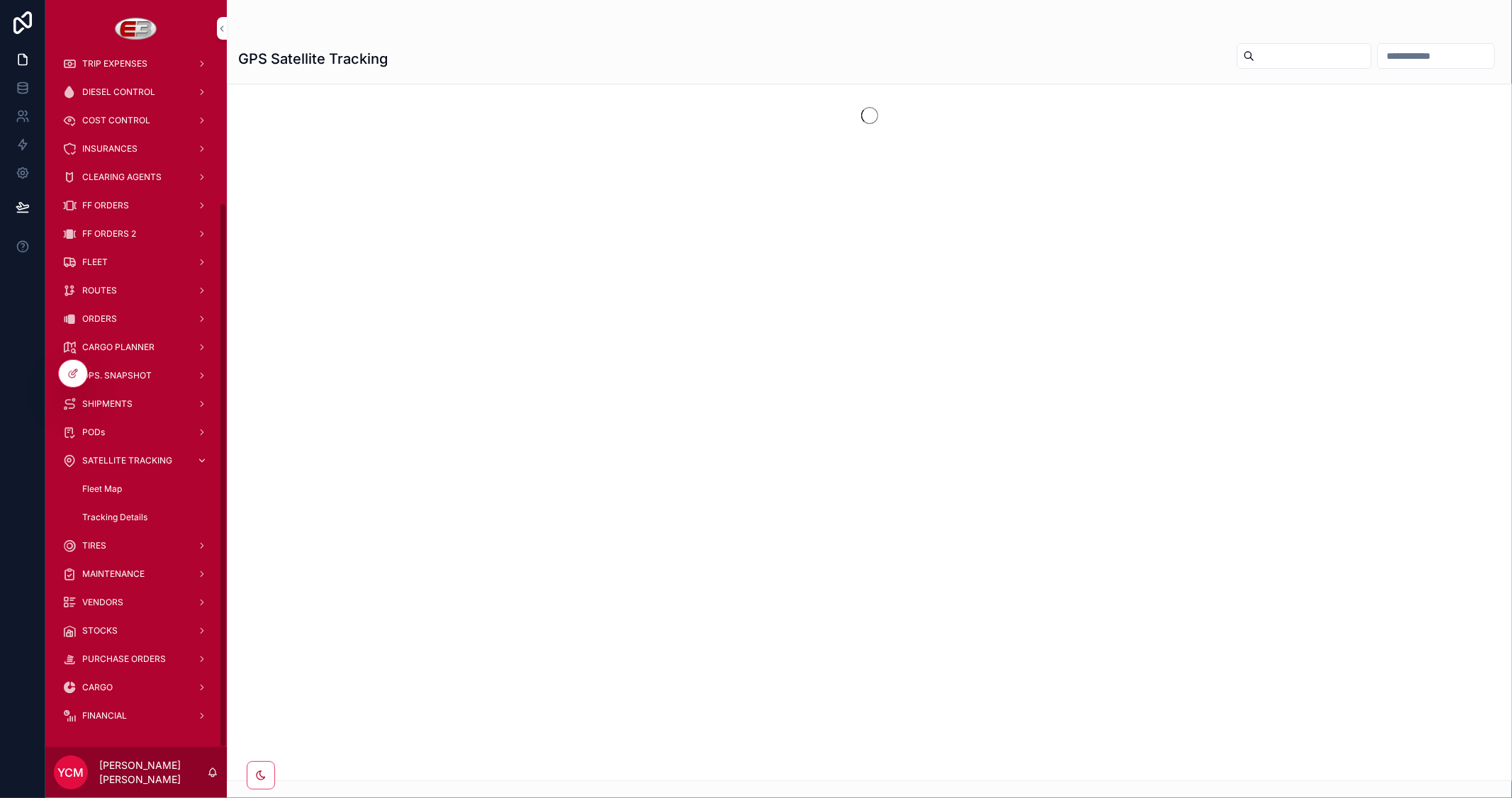
scroll to position [185, 0]
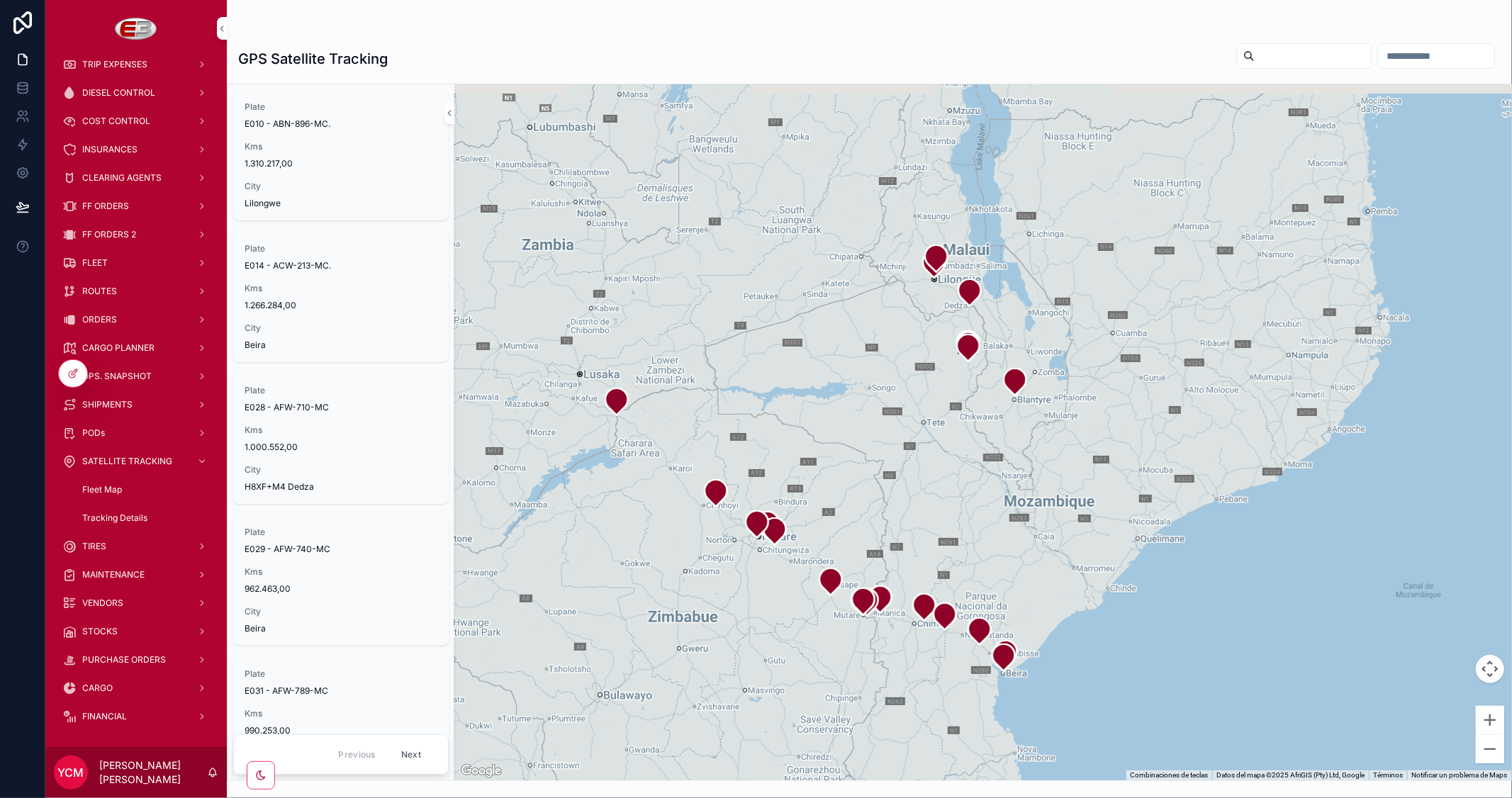
drag, startPoint x: 991, startPoint y: 384, endPoint x: 825, endPoint y: 424, distance: 170.8
click at [825, 424] on div "scrollable content" at bounding box center [983, 432] width 1057 height 696
click at [122, 571] on span "MAINTENANCE" at bounding box center [113, 575] width 63 height 11
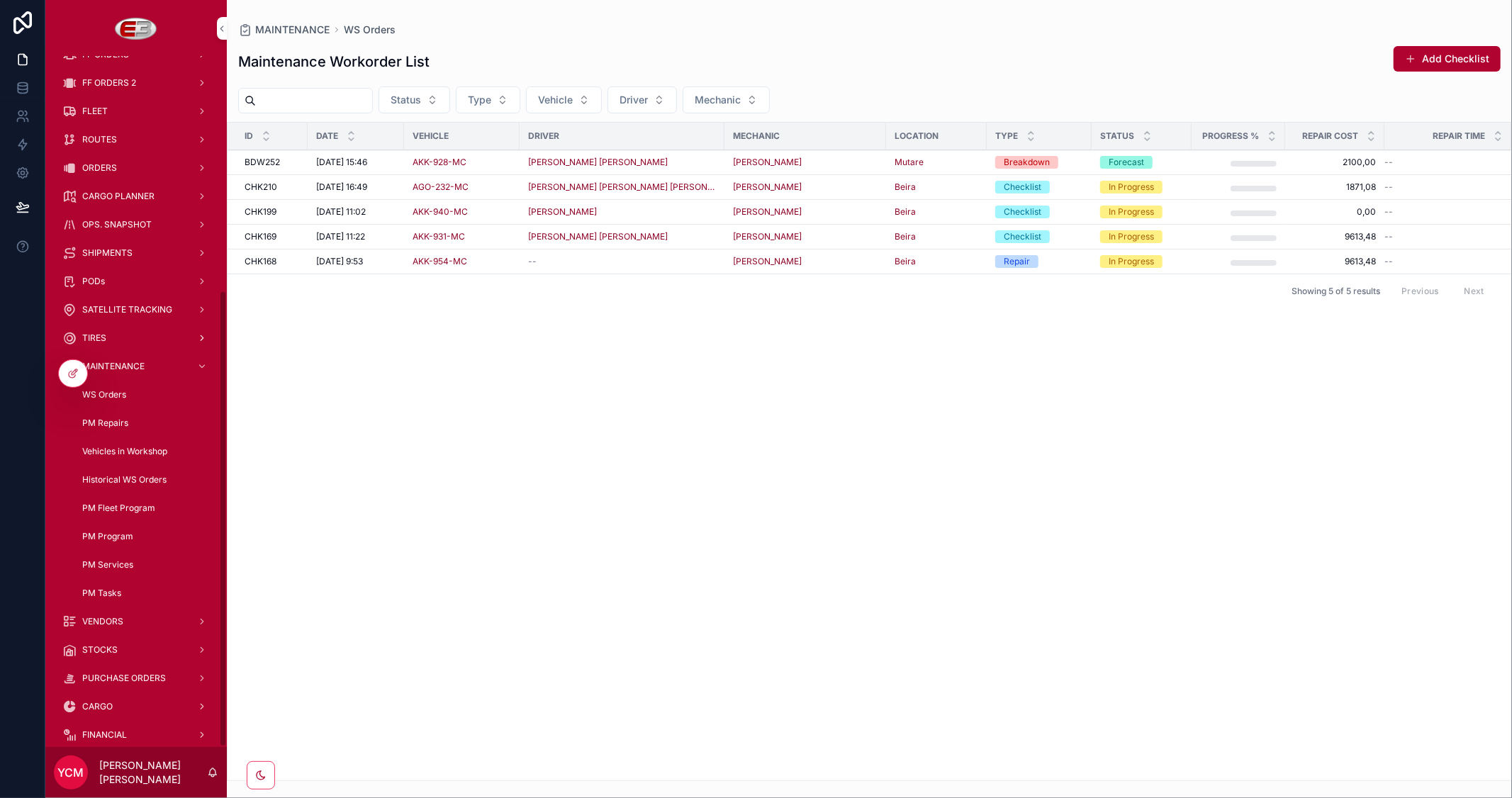
scroll to position [355, 0]
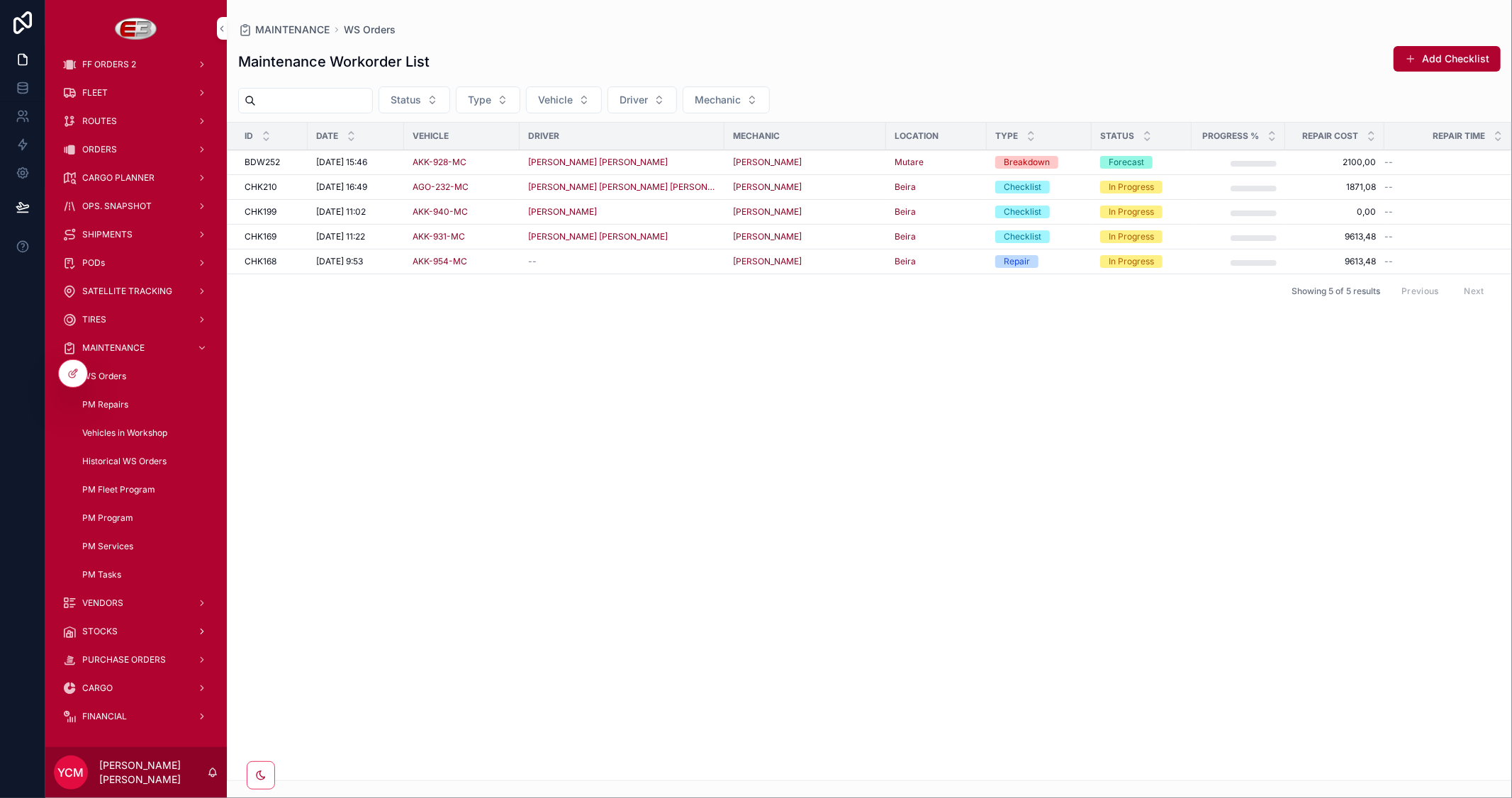
click at [89, 628] on span "STOCKS" at bounding box center [100, 631] width 35 height 11
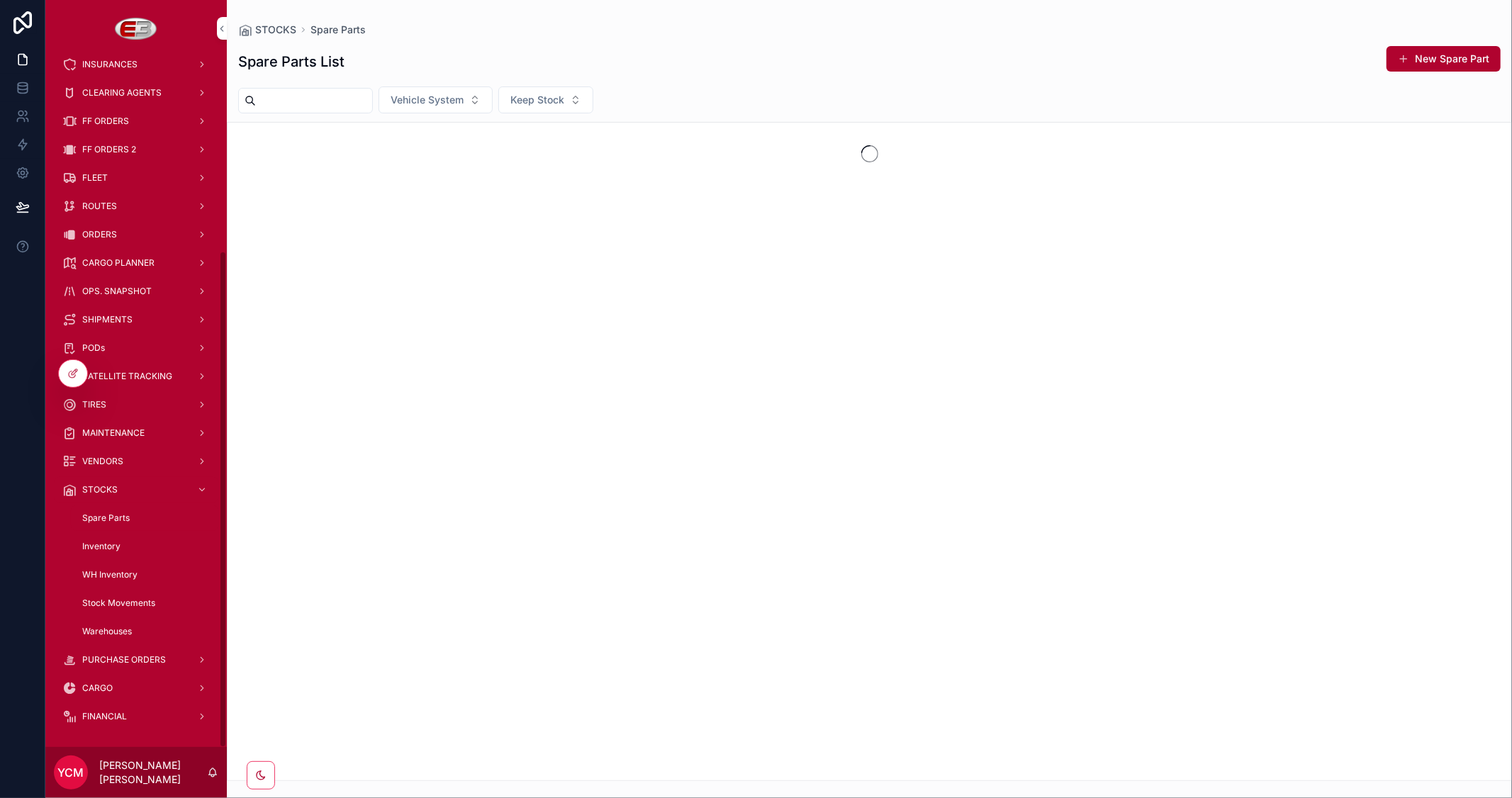
click at [107, 514] on span "Spare Parts" at bounding box center [106, 518] width 47 height 11
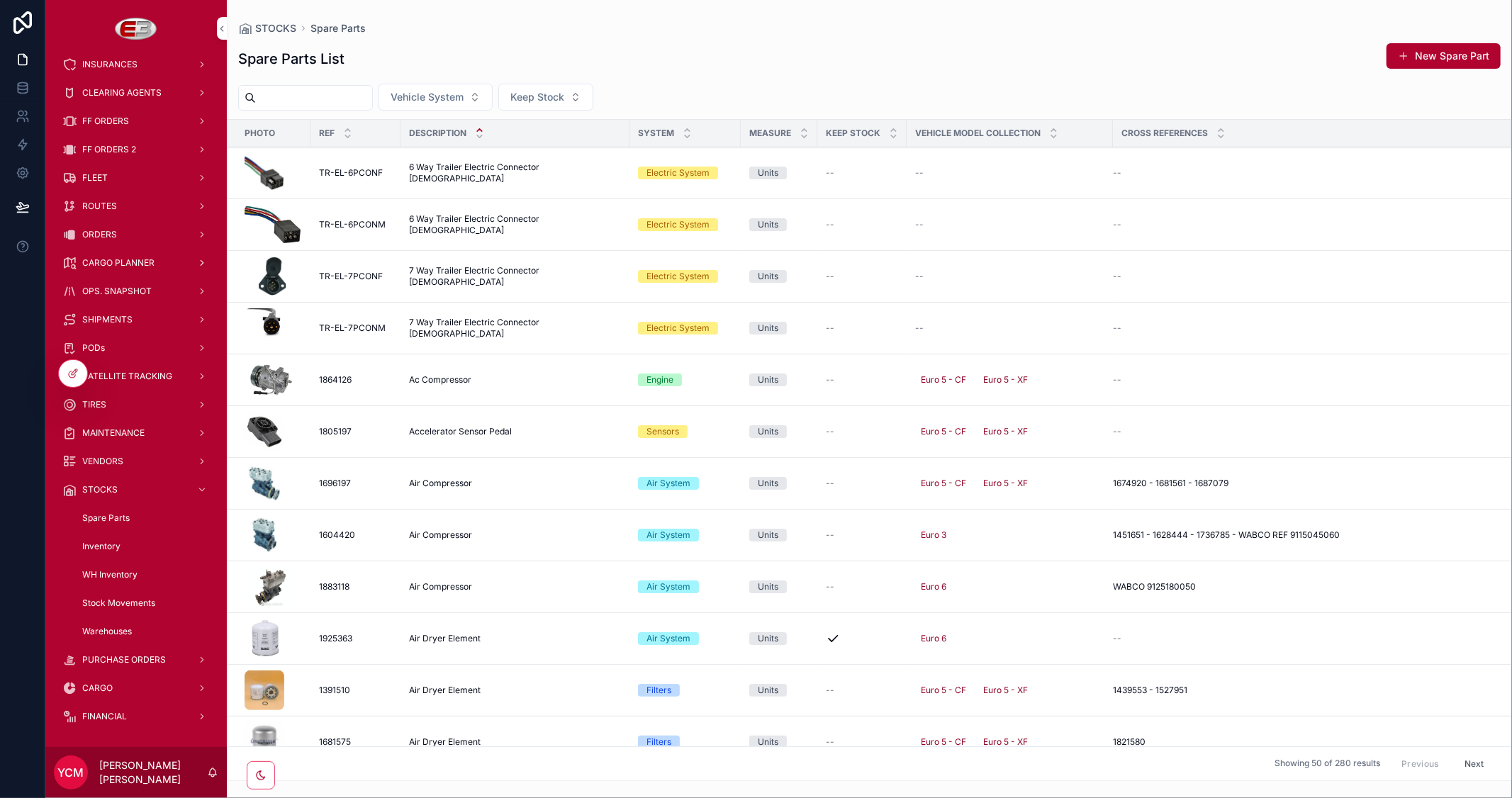
click at [119, 262] on span "CARGO PLANNER" at bounding box center [119, 262] width 72 height 11
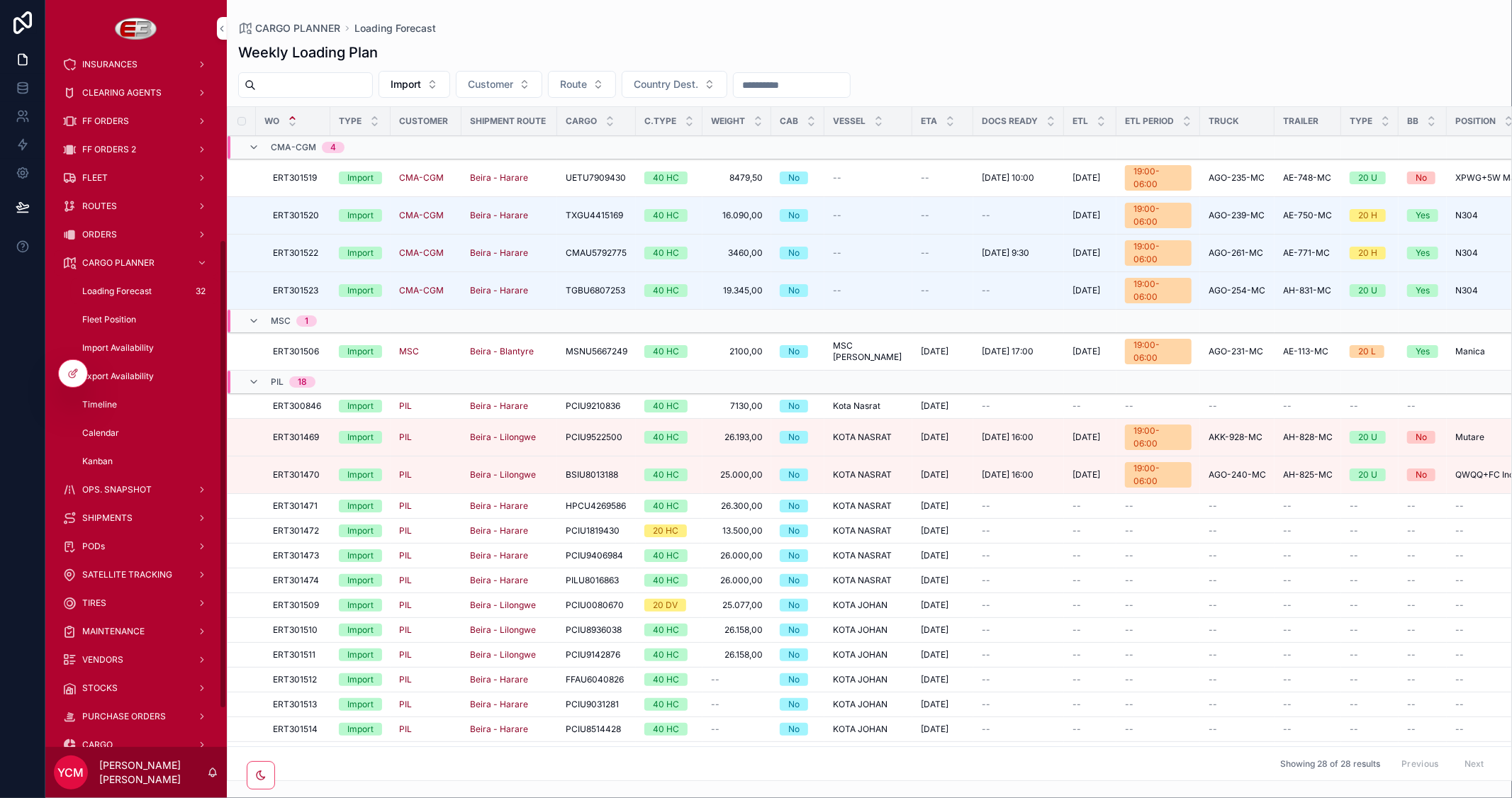
click at [103, 459] on span "Kanban" at bounding box center [97, 461] width 30 height 11
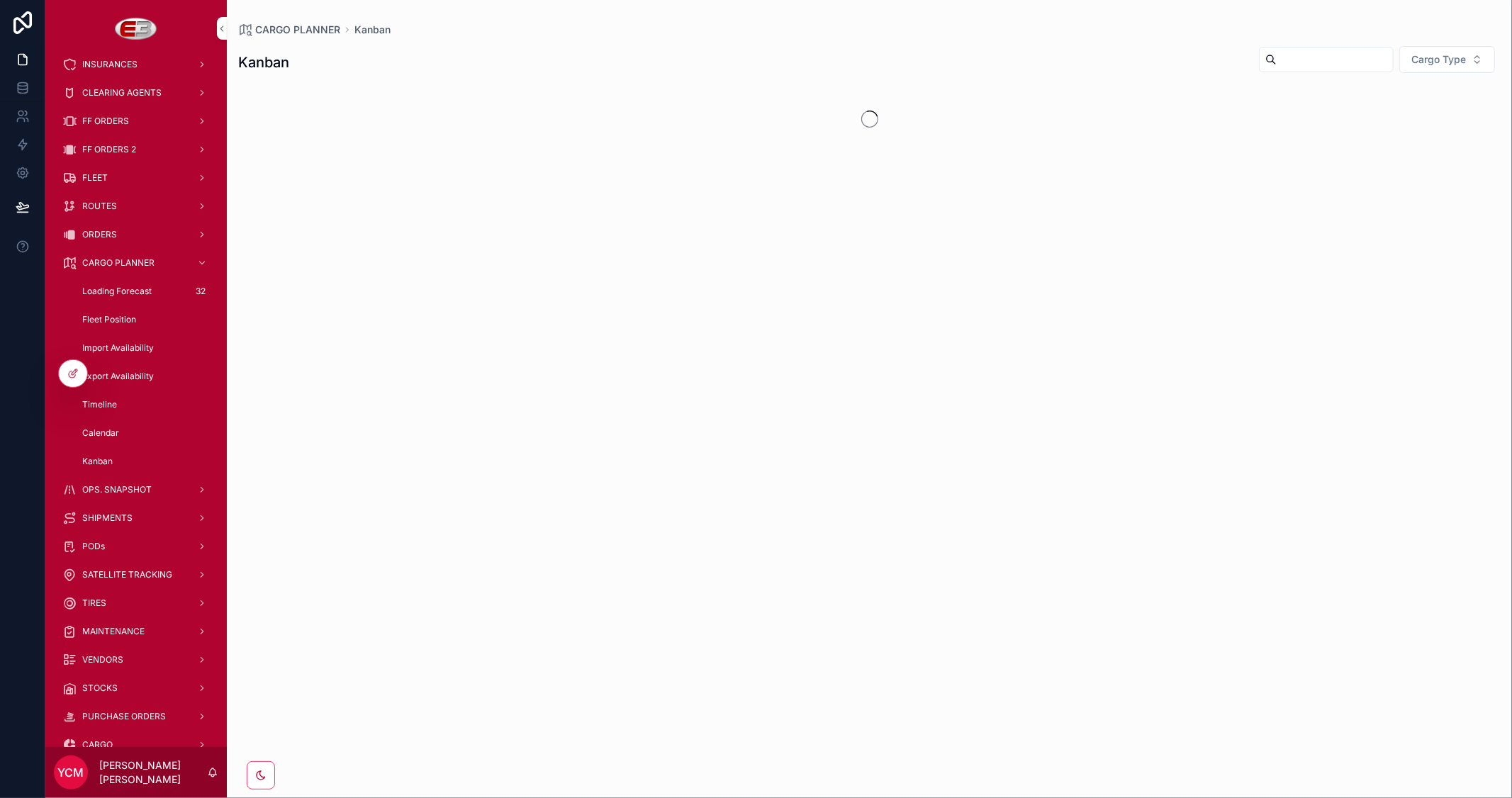
click at [103, 430] on span "Calendar" at bounding box center [101, 433] width 37 height 11
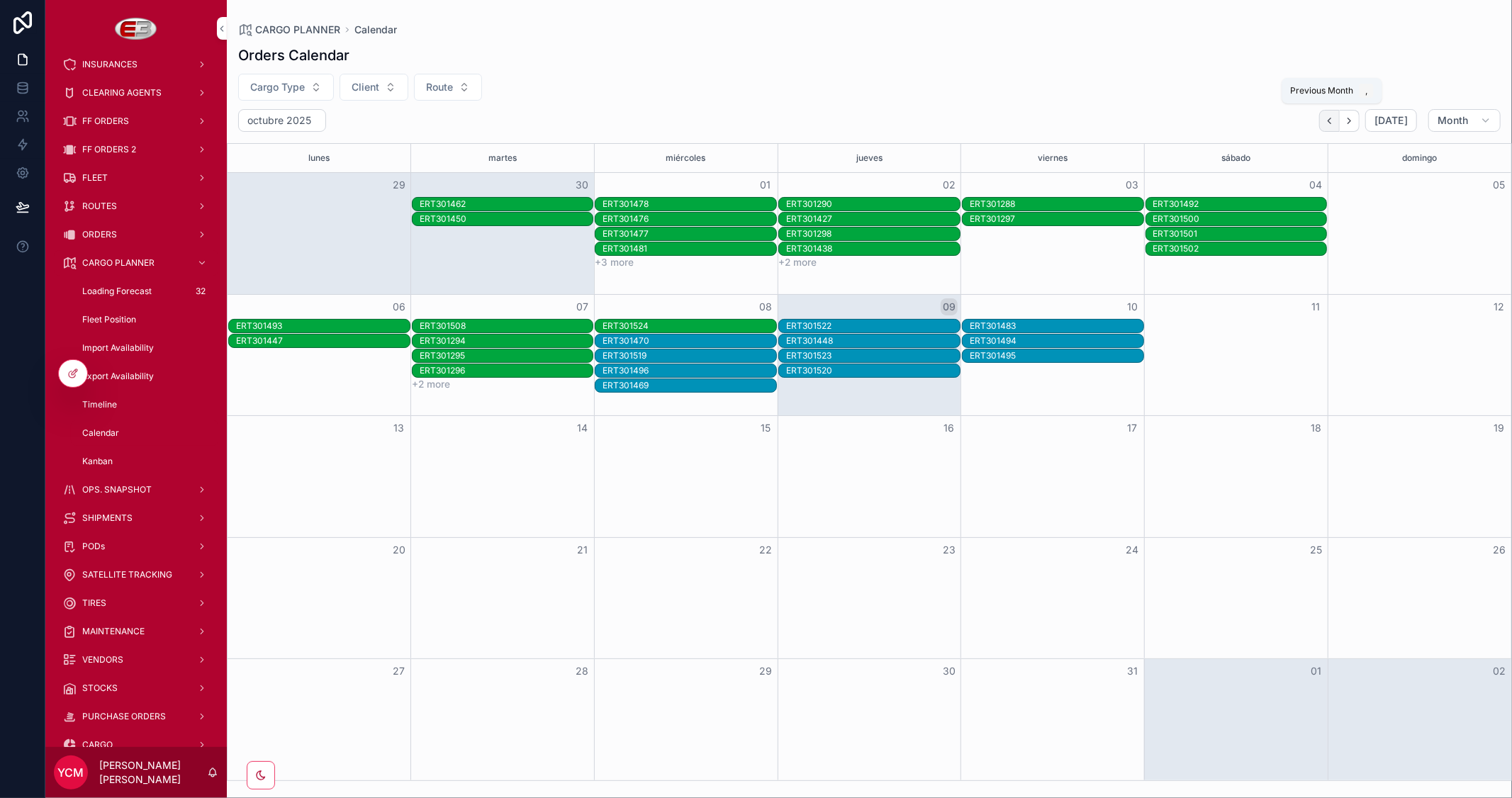
click at [1335, 125] on icon "Back" at bounding box center [1329, 121] width 10 height 10
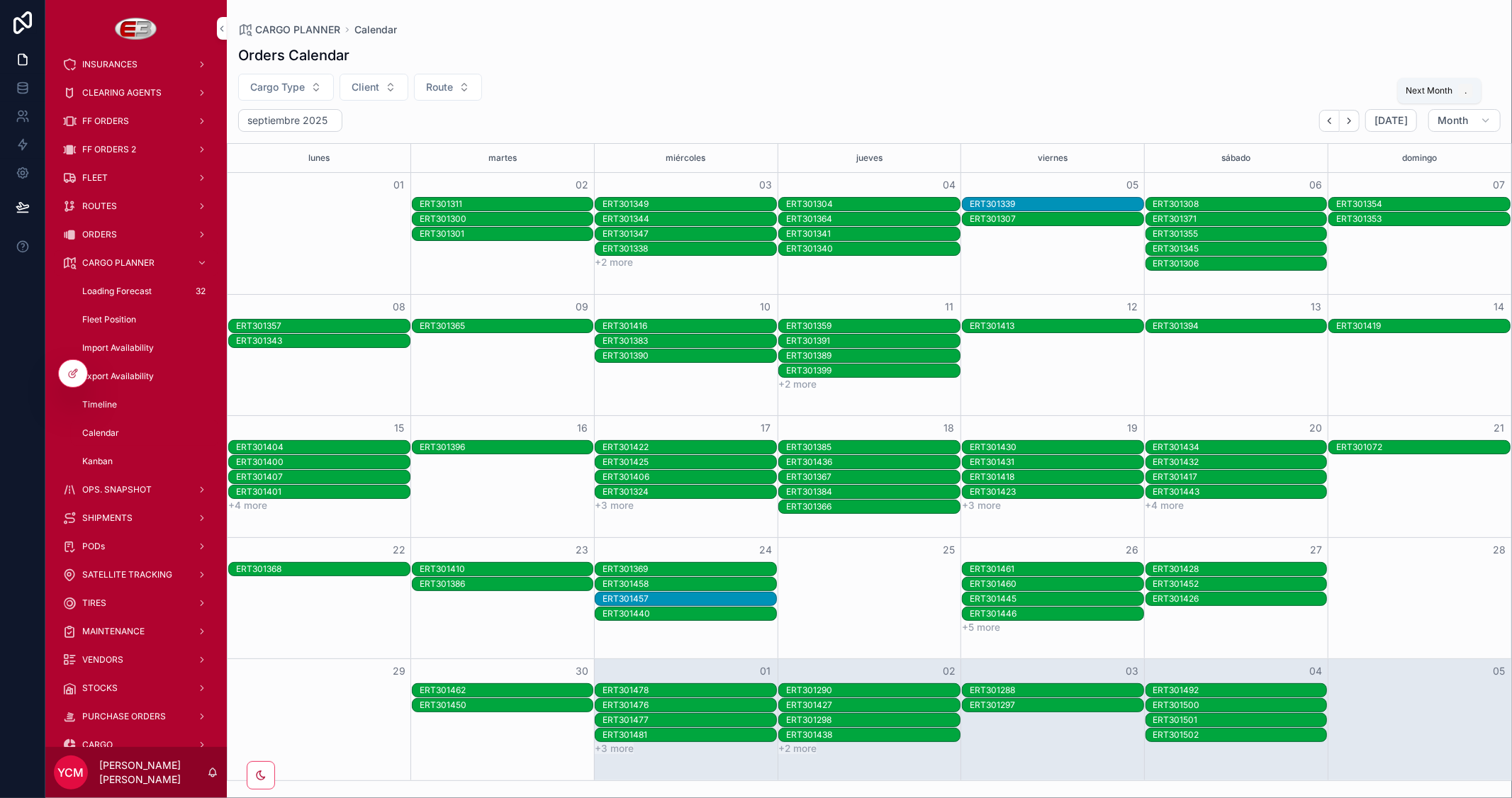
click at [1355, 125] on icon "Next" at bounding box center [1349, 121] width 10 height 10
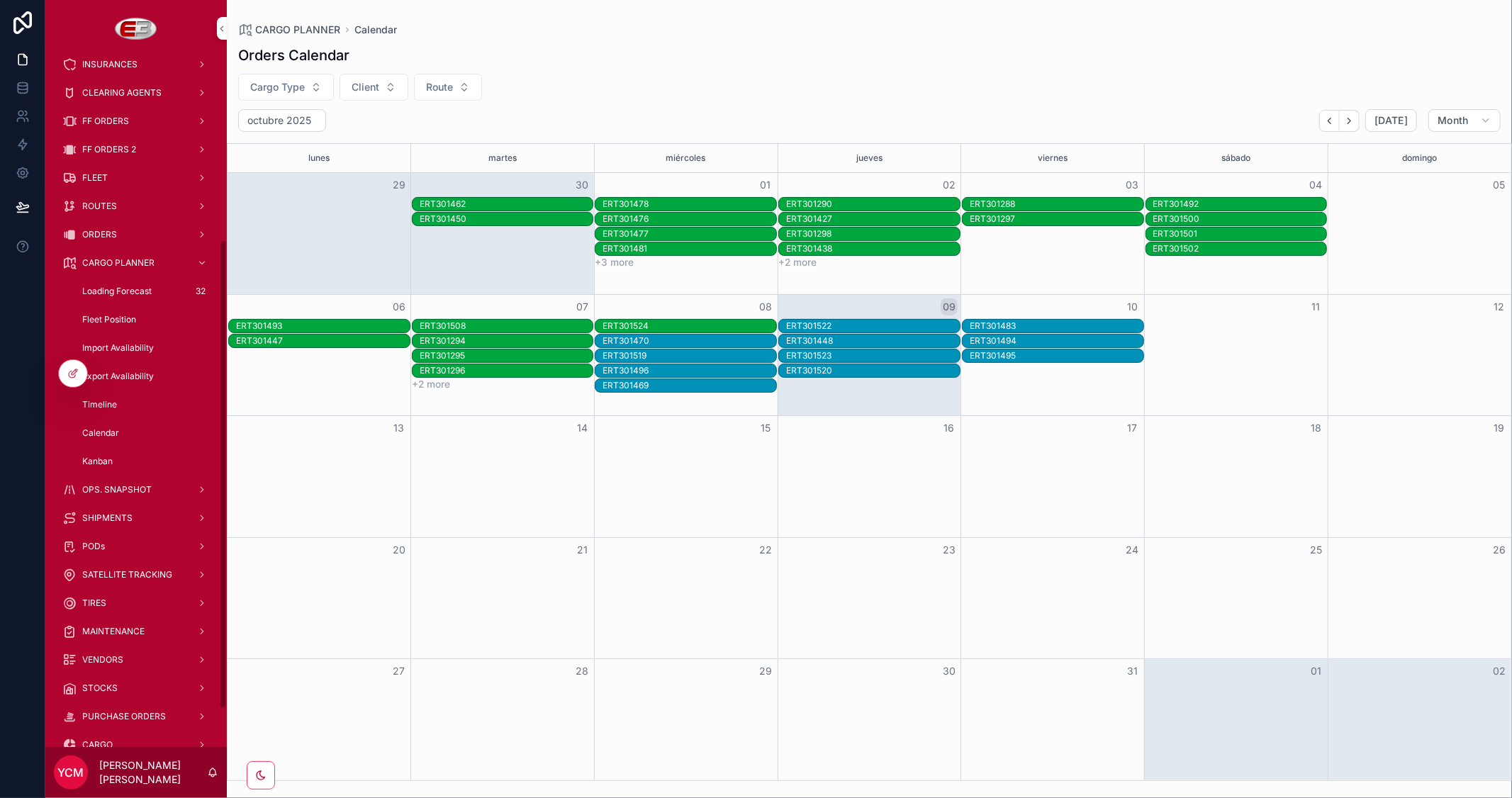
click at [102, 461] on span "Kanban" at bounding box center [97, 461] width 30 height 11
